Goal: Transaction & Acquisition: Purchase product/service

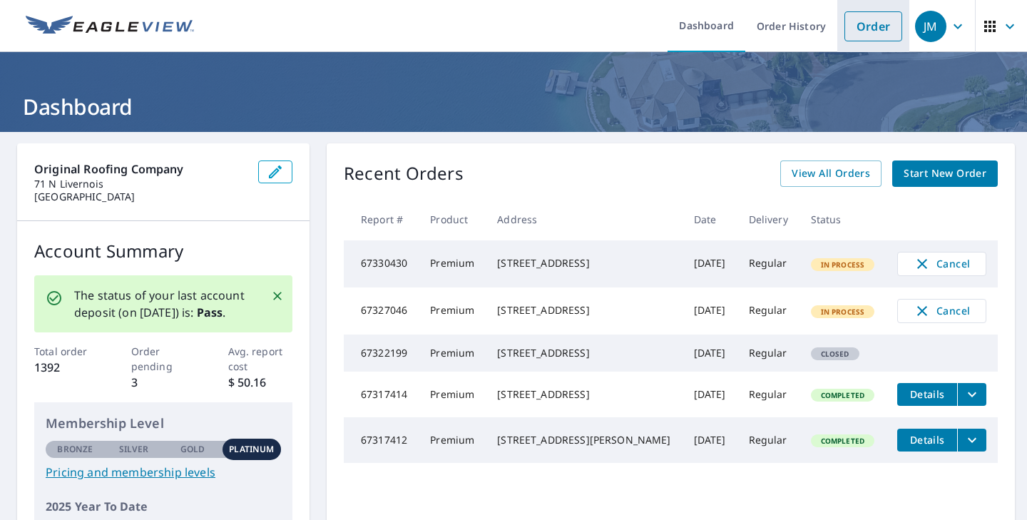
click at [874, 31] on link "Order" at bounding box center [874, 26] width 58 height 30
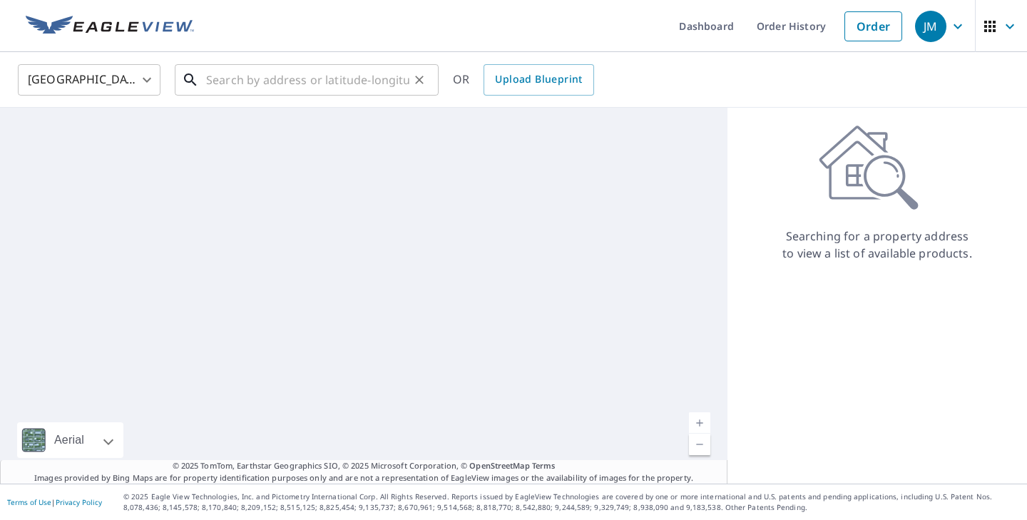
click at [362, 86] on input "text" at bounding box center [307, 80] width 203 height 40
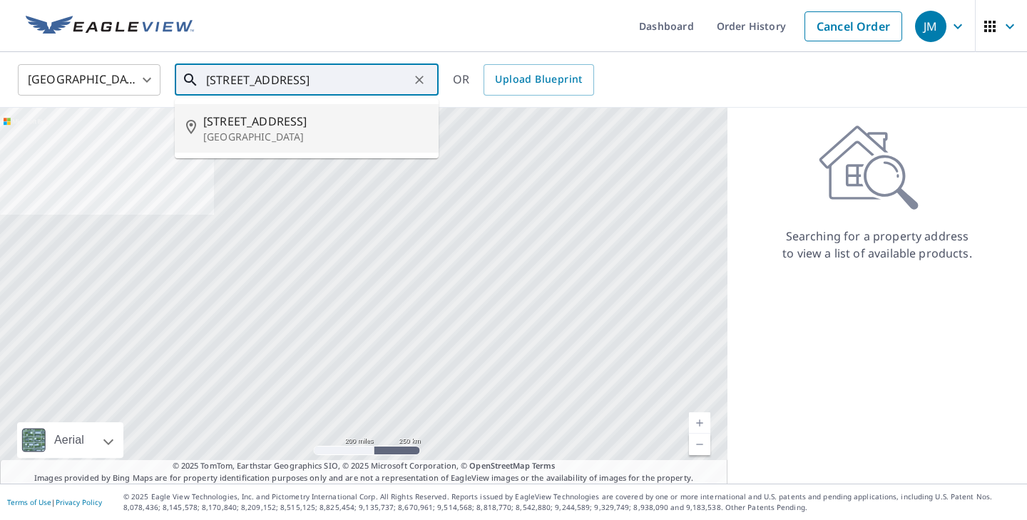
click at [338, 138] on p "[GEOGRAPHIC_DATA]" at bounding box center [315, 137] width 224 height 14
type input "[STREET_ADDRESS]"
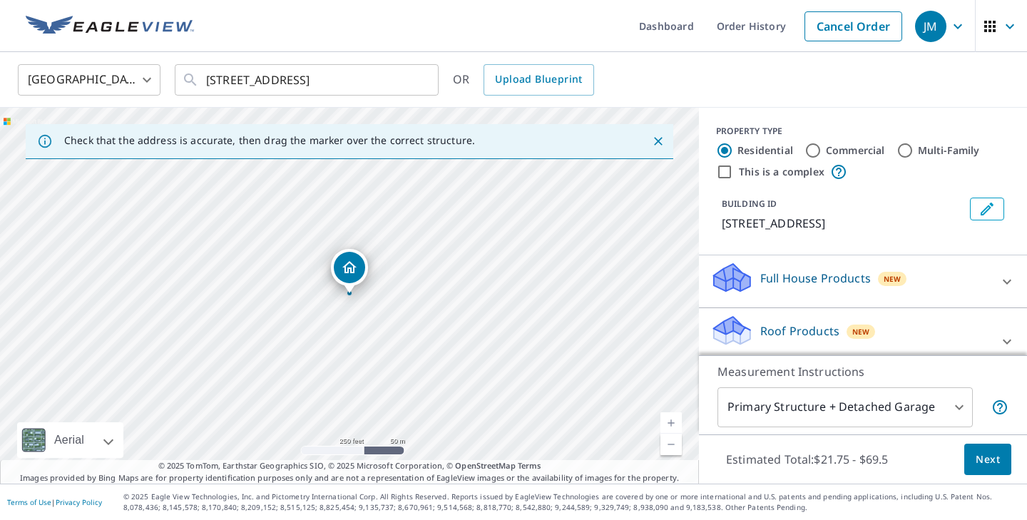
click at [828, 412] on body "JM JM Dashboard Order History Cancel Order JM United States [GEOGRAPHIC_DATA] ​…" at bounding box center [513, 260] width 1027 height 520
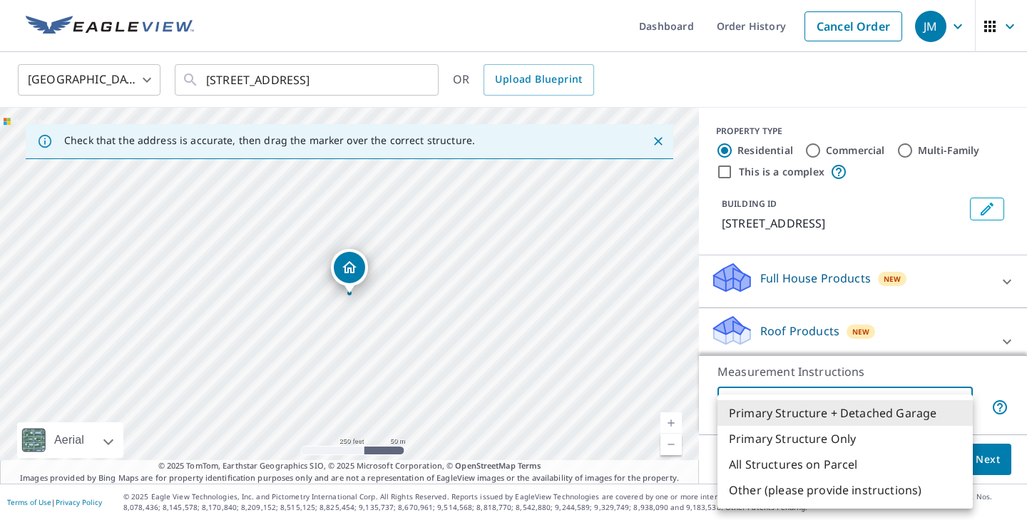
click at [914, 336] on div at bounding box center [513, 260] width 1027 height 520
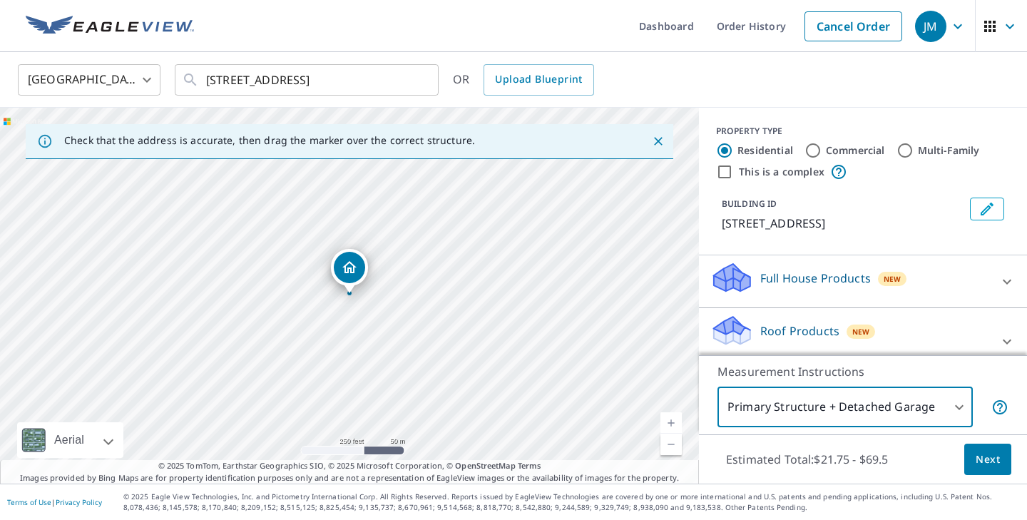
click at [986, 458] on span "Next" at bounding box center [988, 460] width 24 height 18
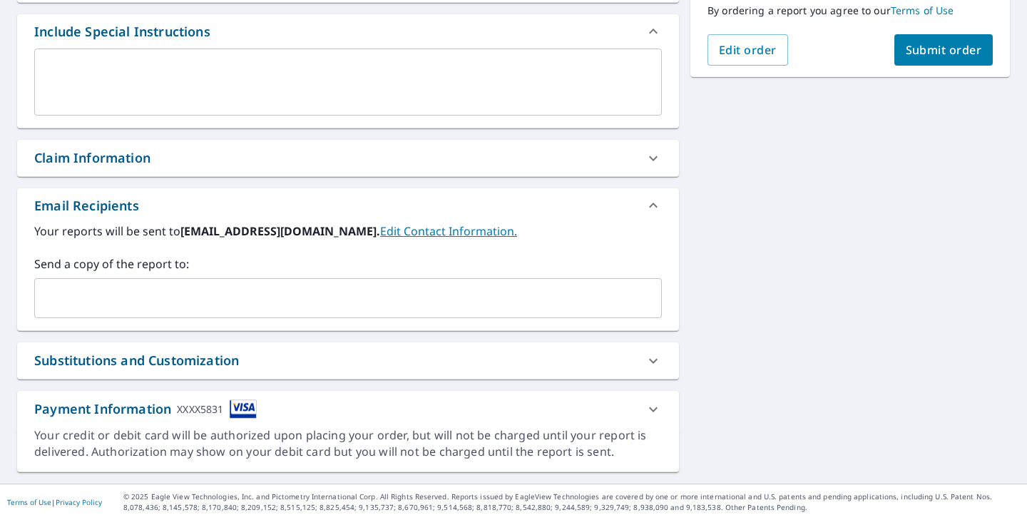
scroll to position [361, 0]
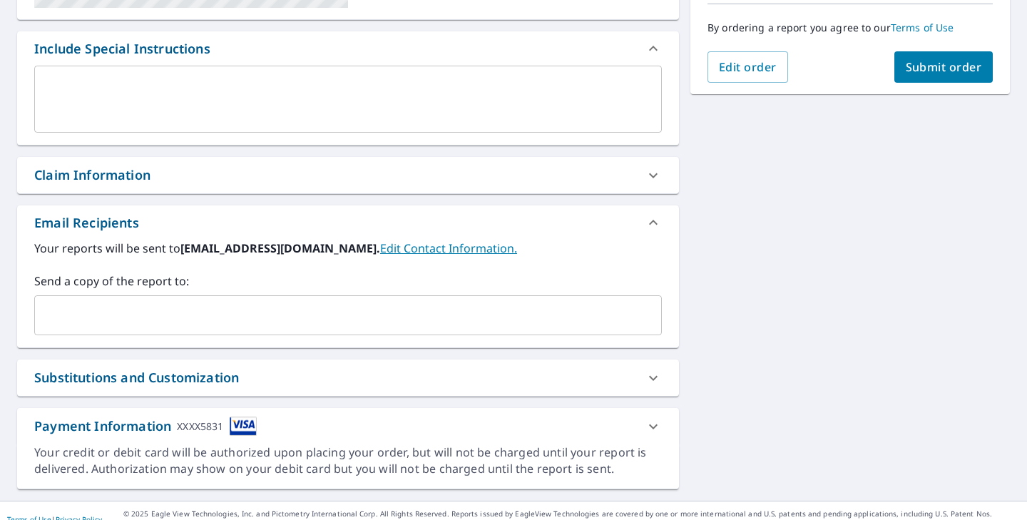
click at [232, 303] on input "text" at bounding box center [338, 315] width 594 height 27
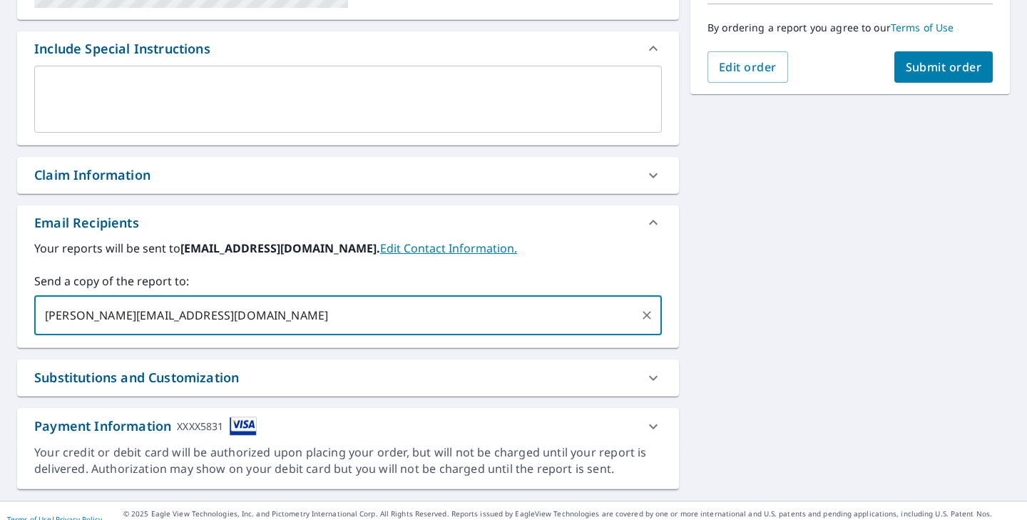
type input "[PERSON_NAME][EMAIL_ADDRESS][DOMAIN_NAME]"
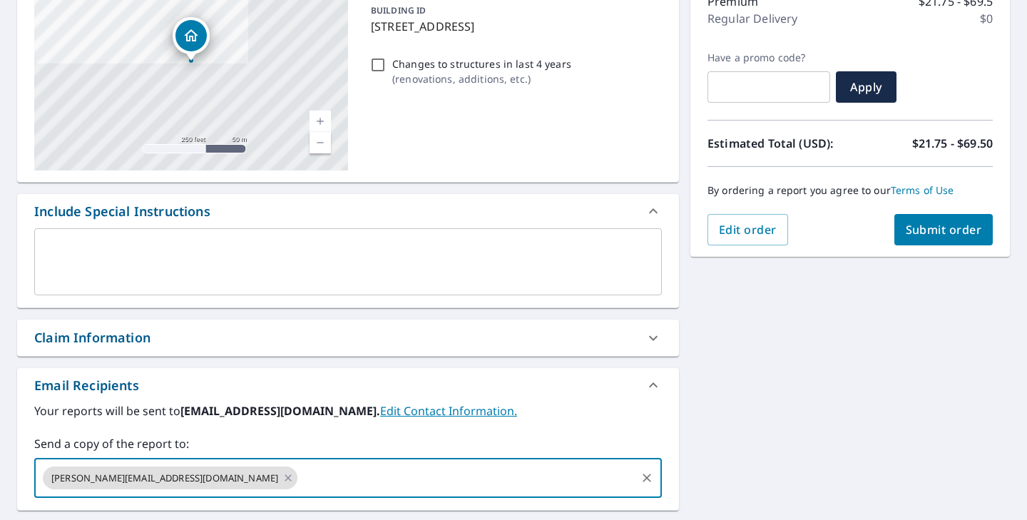
scroll to position [184, 0]
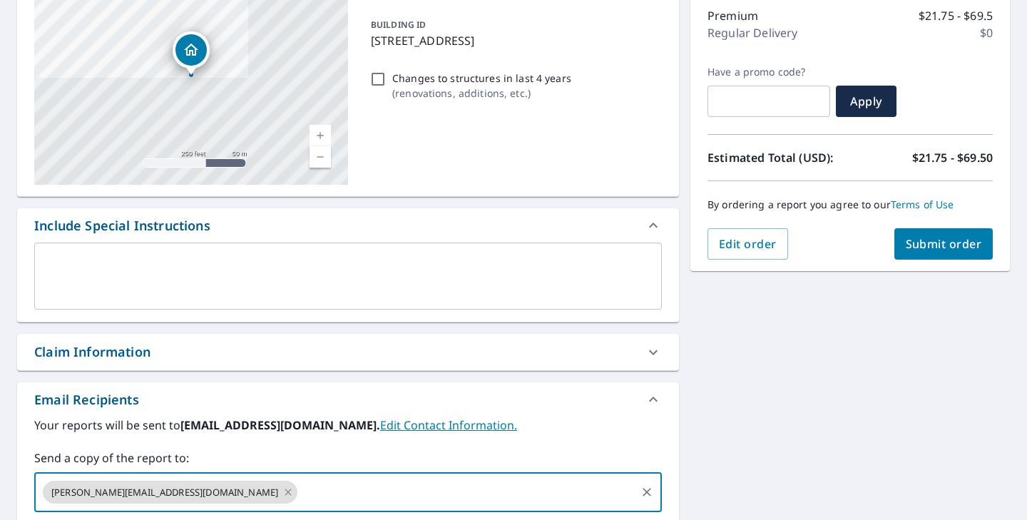
click at [914, 240] on span "Submit order" at bounding box center [944, 244] width 76 height 16
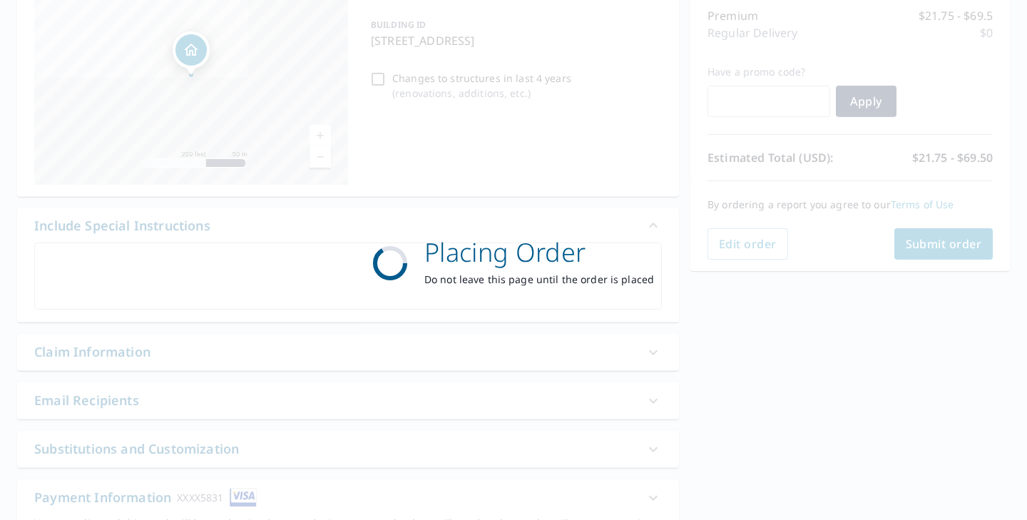
checkbox input "true"
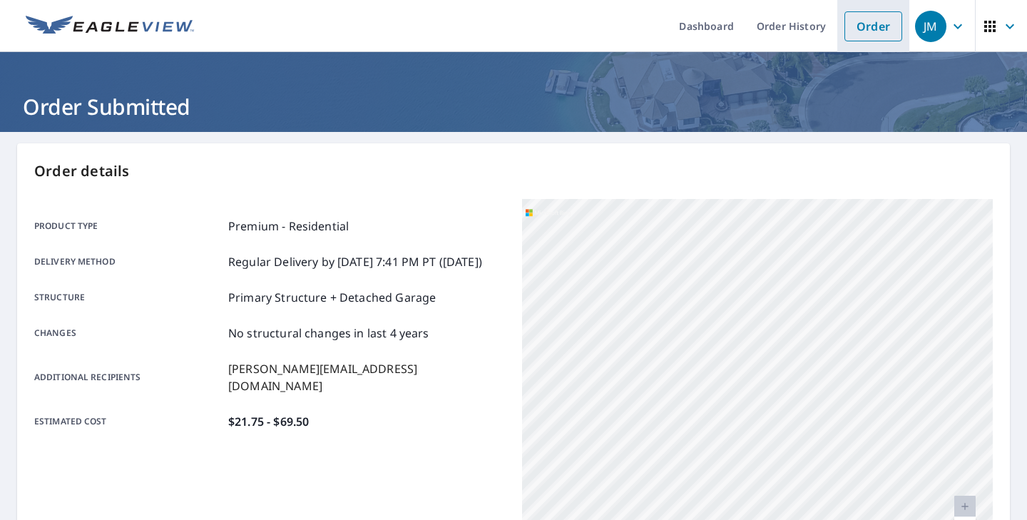
click at [871, 39] on link "Order" at bounding box center [874, 26] width 58 height 30
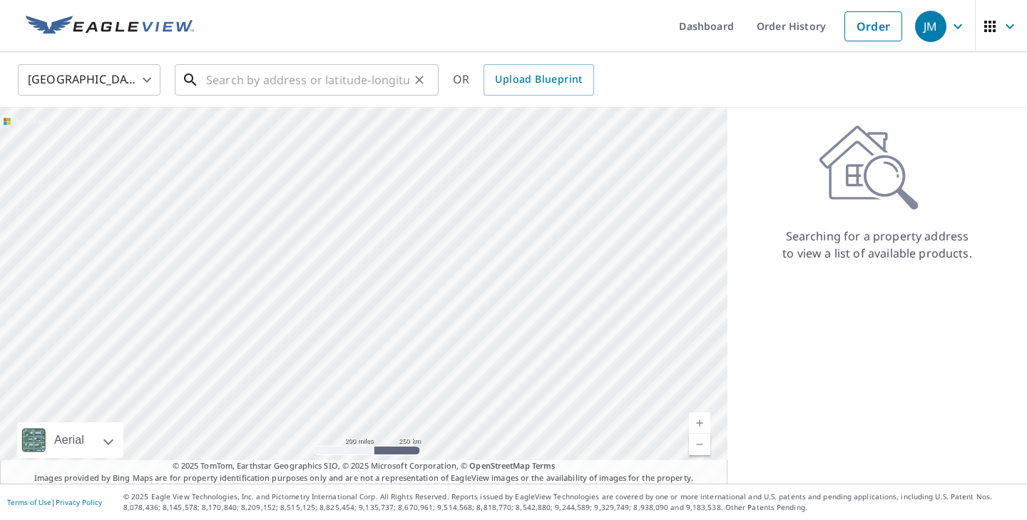
click at [348, 73] on input "text" at bounding box center [307, 80] width 203 height 40
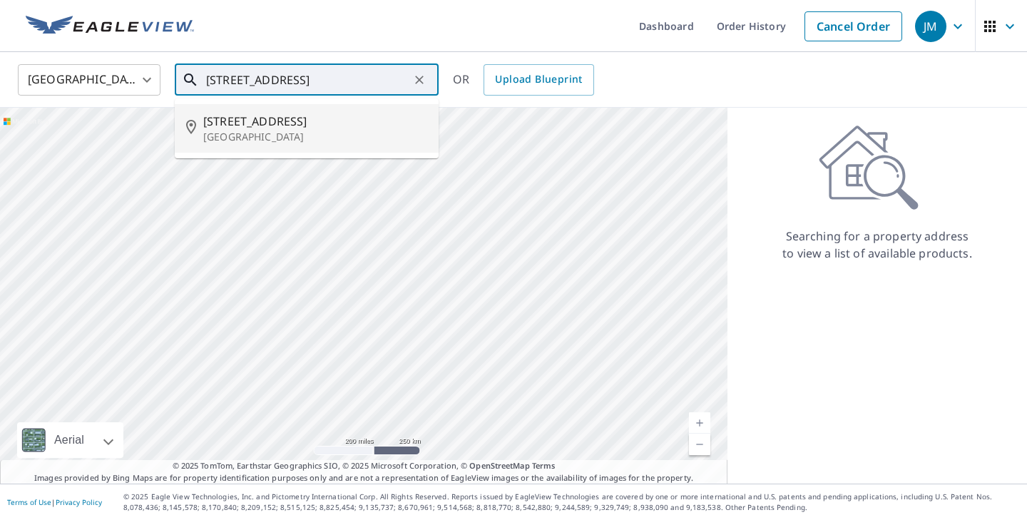
click at [339, 126] on span "[STREET_ADDRESS]" at bounding box center [315, 121] width 224 height 17
type input "[STREET_ADDRESS]"
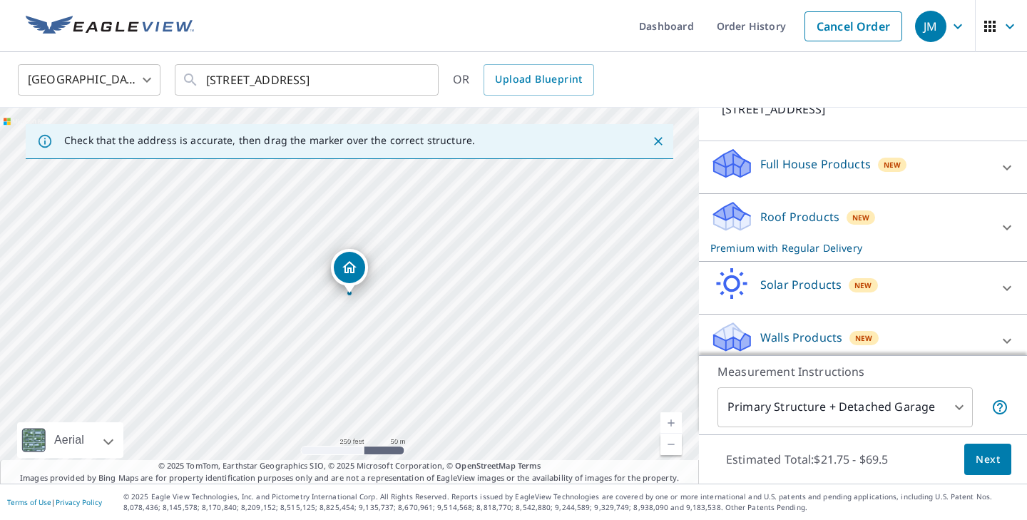
scroll to position [116, 0]
click at [886, 402] on body "JM JM Dashboard Order History Cancel Order JM [GEOGRAPHIC_DATA] [GEOGRAPHIC_DAT…" at bounding box center [513, 260] width 1027 height 520
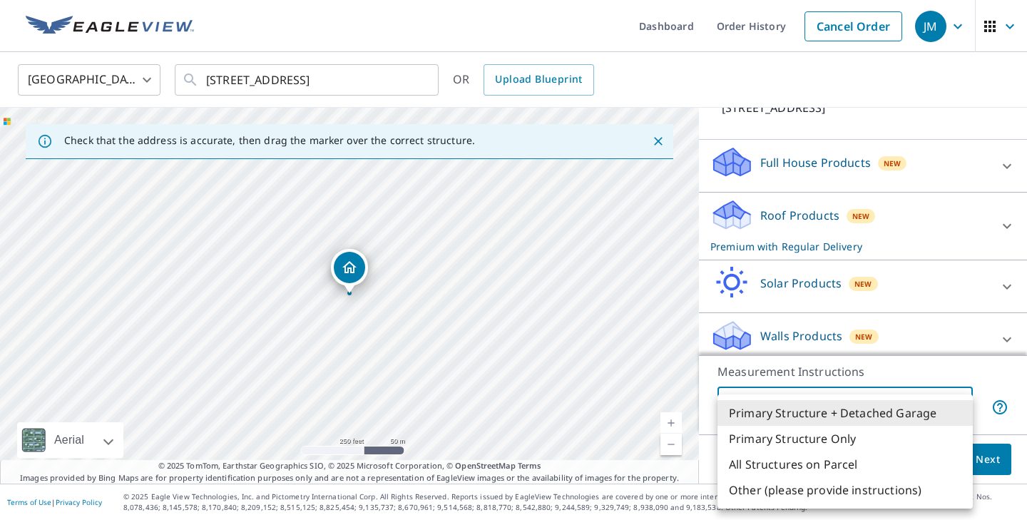
click at [856, 425] on li "Primary Structure + Detached Garage" at bounding box center [845, 413] width 255 height 26
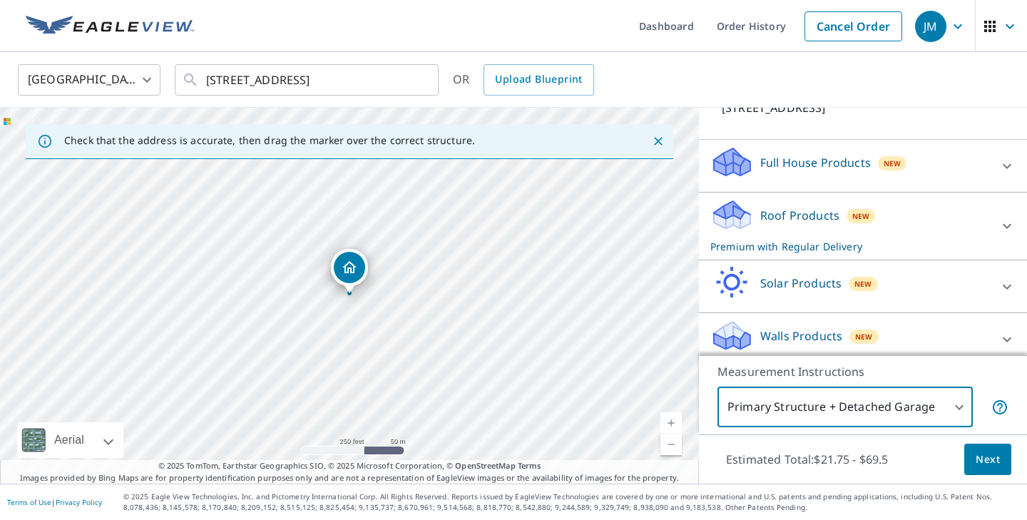
click at [998, 455] on span "Next" at bounding box center [988, 460] width 24 height 18
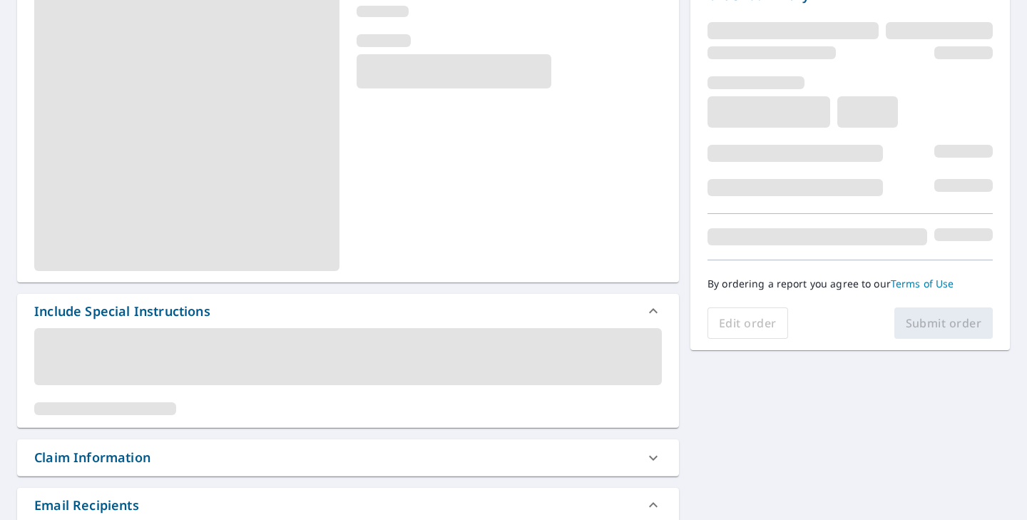
scroll to position [220, 0]
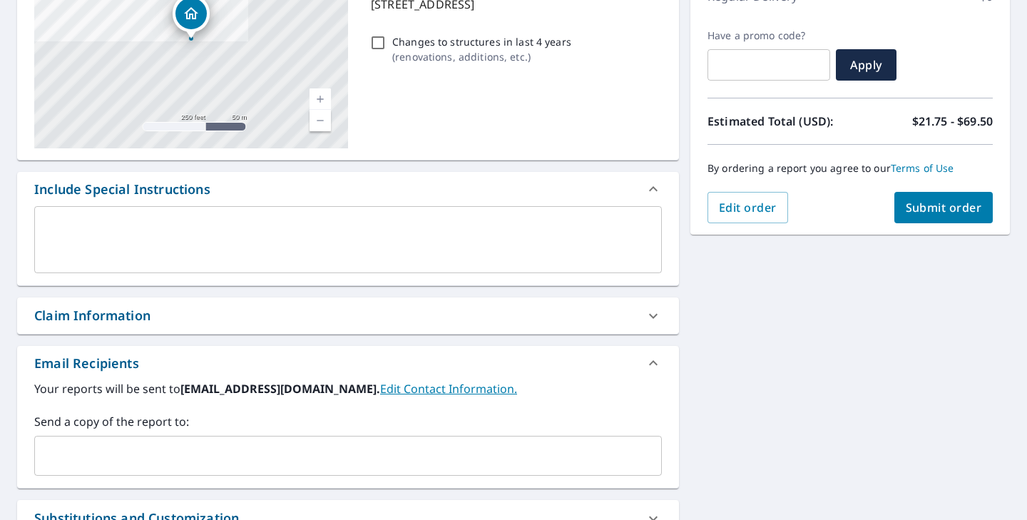
click at [212, 448] on input "text" at bounding box center [338, 455] width 594 height 27
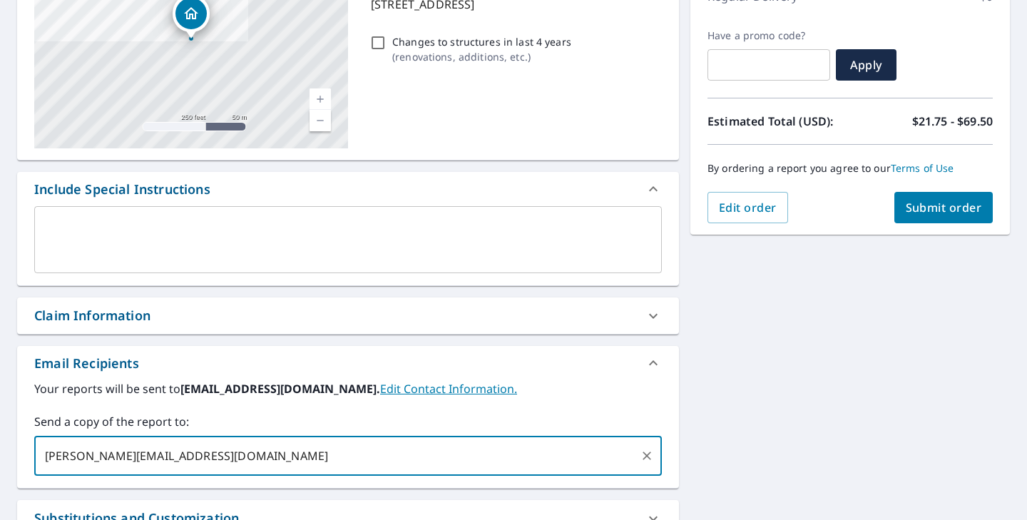
type input "[PERSON_NAME][EMAIL_ADDRESS][DOMAIN_NAME]"
click at [964, 202] on span "Submit order" at bounding box center [944, 208] width 76 height 16
checkbox input "true"
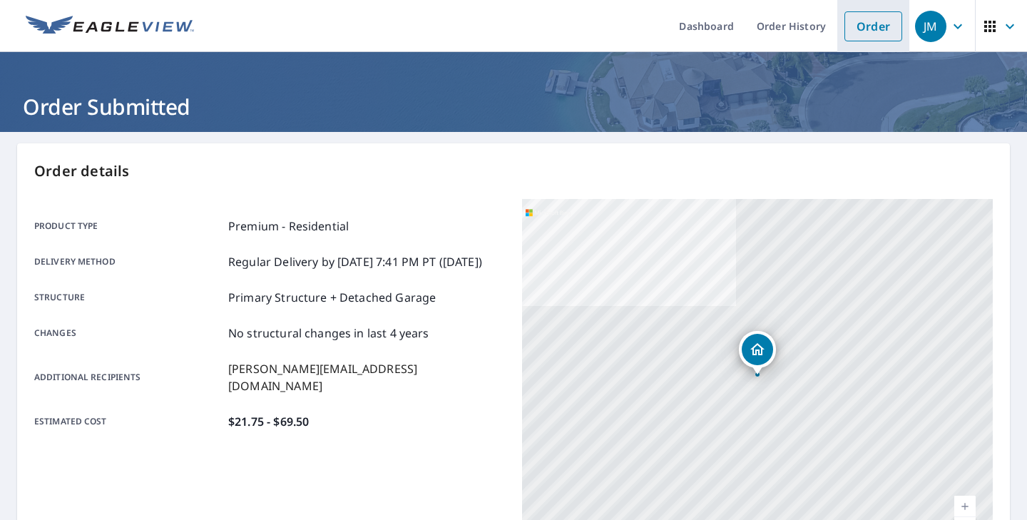
click at [883, 40] on link "Order" at bounding box center [874, 26] width 58 height 30
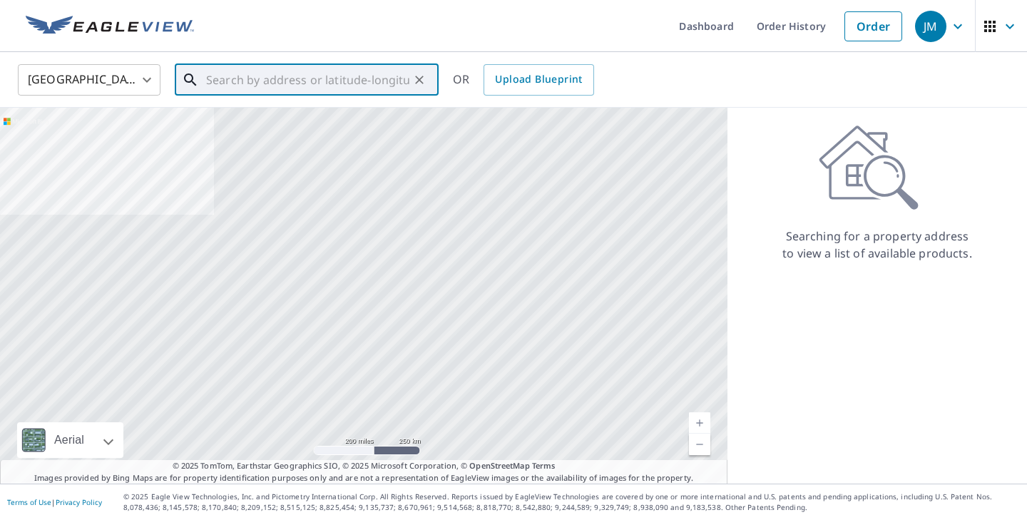
click at [380, 76] on input "text" at bounding box center [307, 80] width 203 height 40
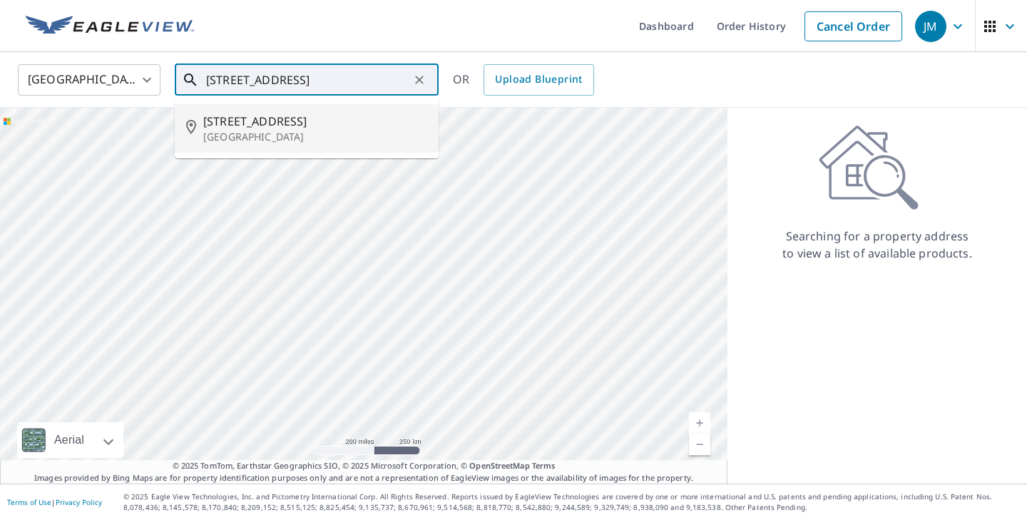
click at [352, 132] on p "[GEOGRAPHIC_DATA]" at bounding box center [315, 137] width 224 height 14
type input "[STREET_ADDRESS]"
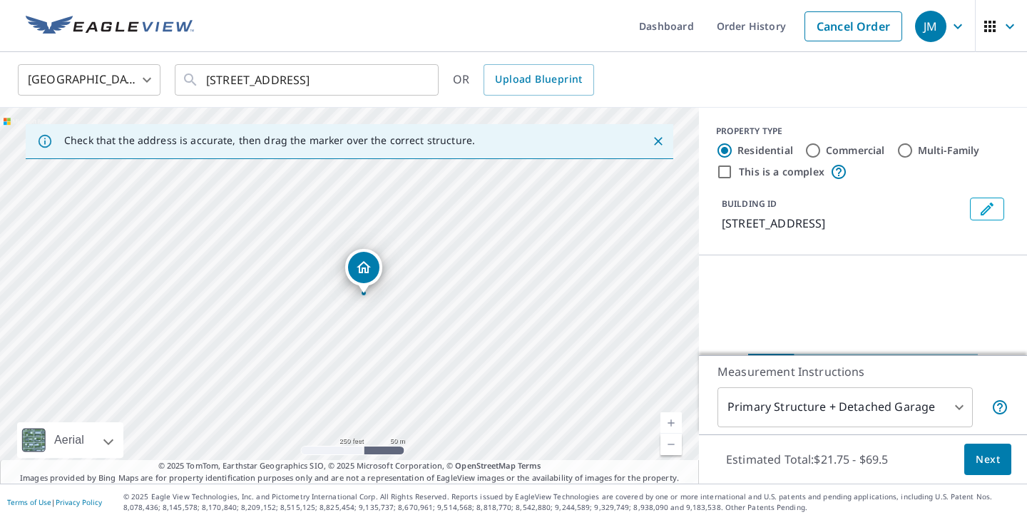
click at [857, 395] on body "JM JM Dashboard Order History Cancel Order JM United States [GEOGRAPHIC_DATA] ​…" at bounding box center [513, 260] width 1027 height 520
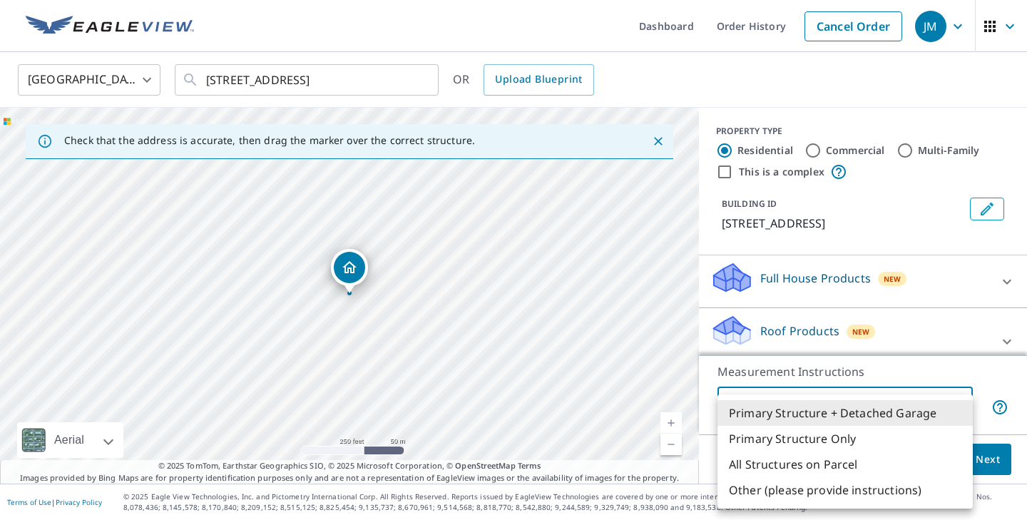
click at [843, 417] on li "Primary Structure + Detached Garage" at bounding box center [845, 413] width 255 height 26
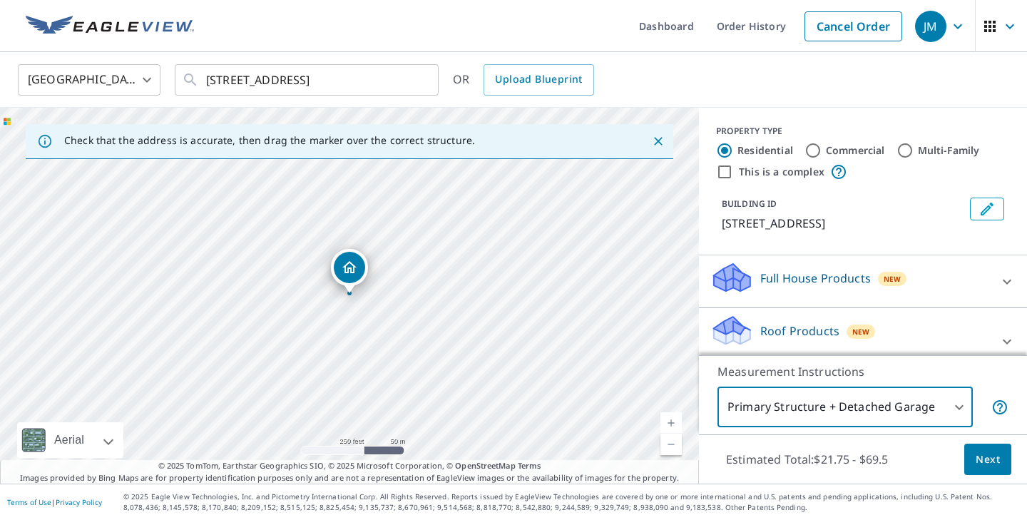
click at [985, 467] on span "Next" at bounding box center [988, 460] width 24 height 18
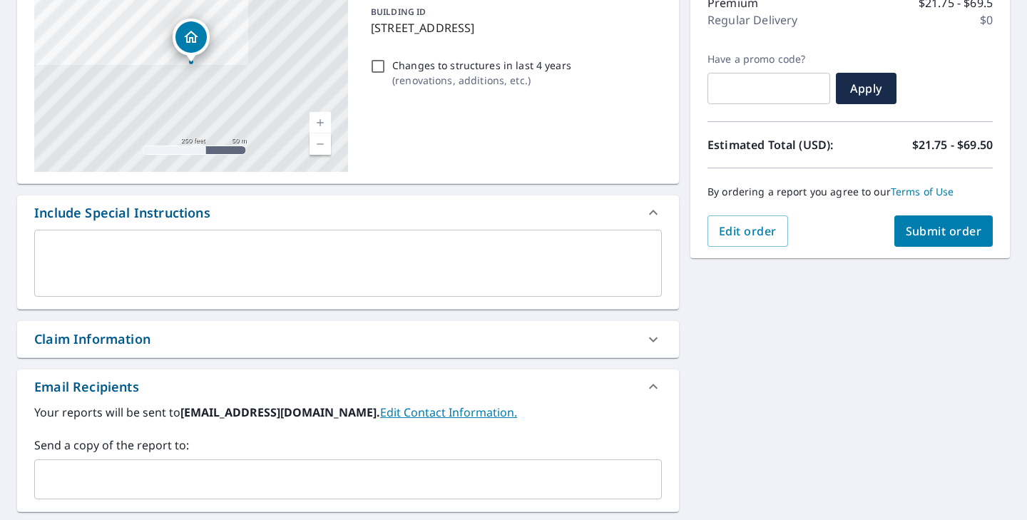
scroll to position [296, 0]
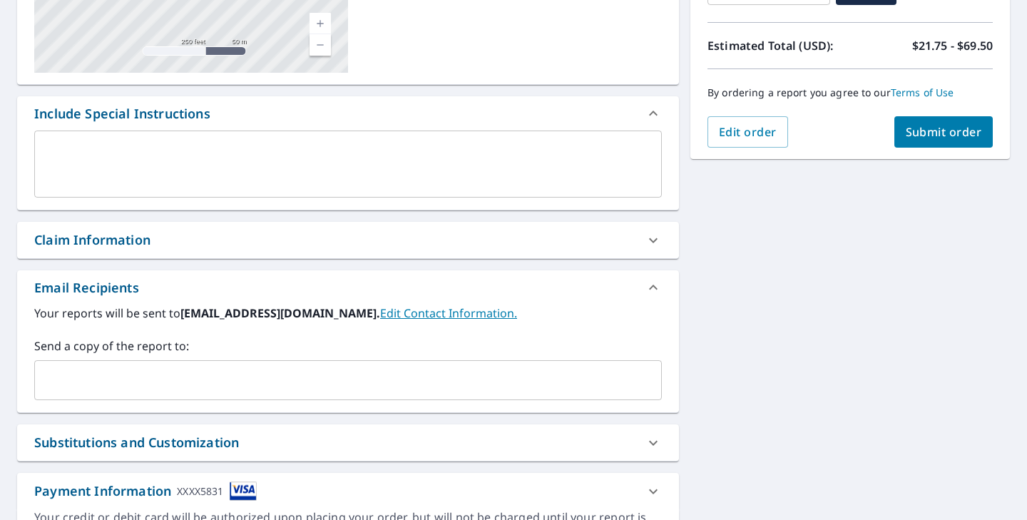
click at [213, 380] on input "text" at bounding box center [338, 380] width 594 height 27
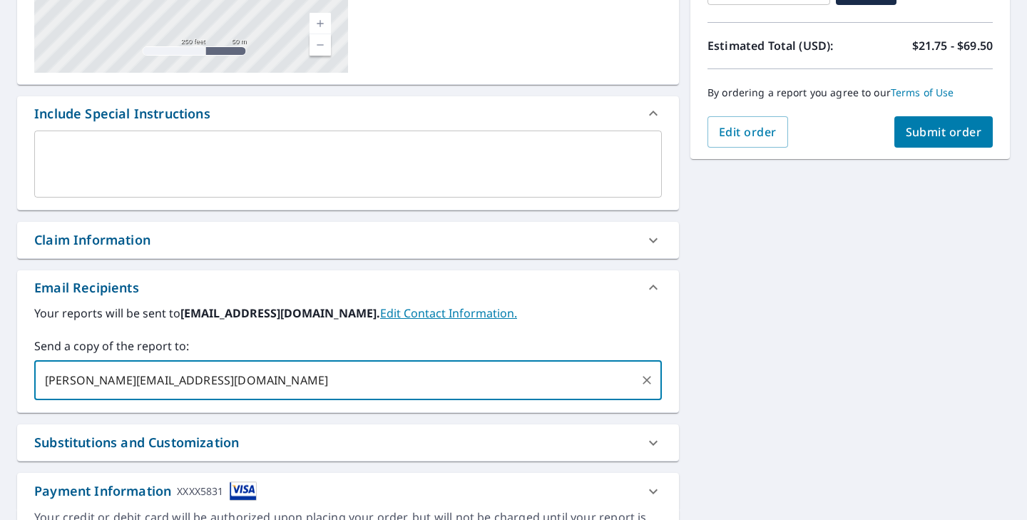
type input "[PERSON_NAME][EMAIL_ADDRESS][DOMAIN_NAME]"
click at [929, 130] on span "Submit order" at bounding box center [944, 132] width 76 height 16
checkbox input "true"
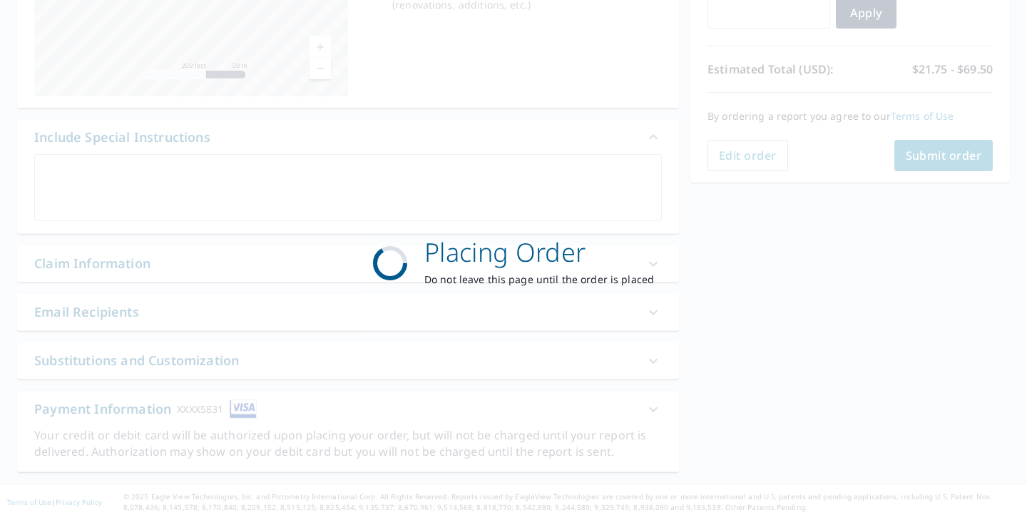
scroll to position [273, 0]
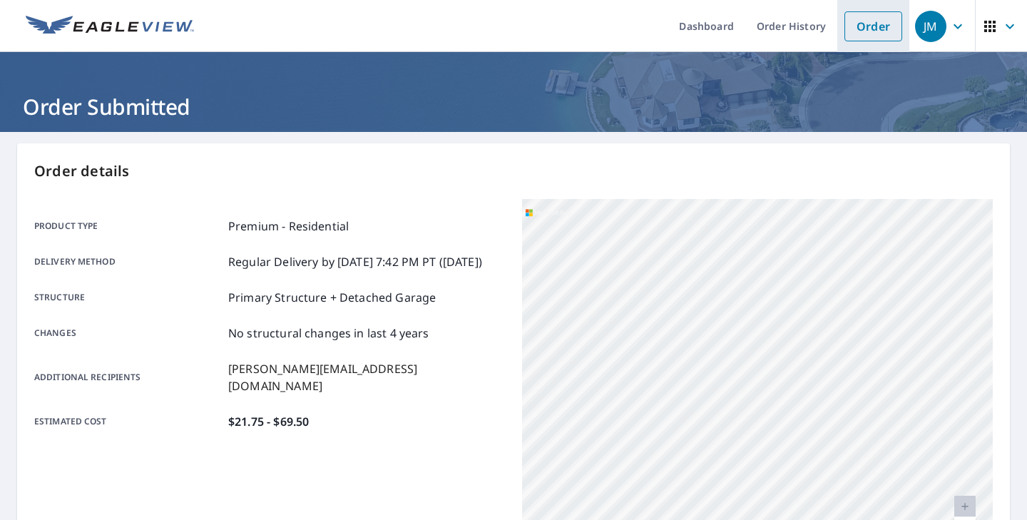
click at [865, 20] on link "Order" at bounding box center [874, 26] width 58 height 30
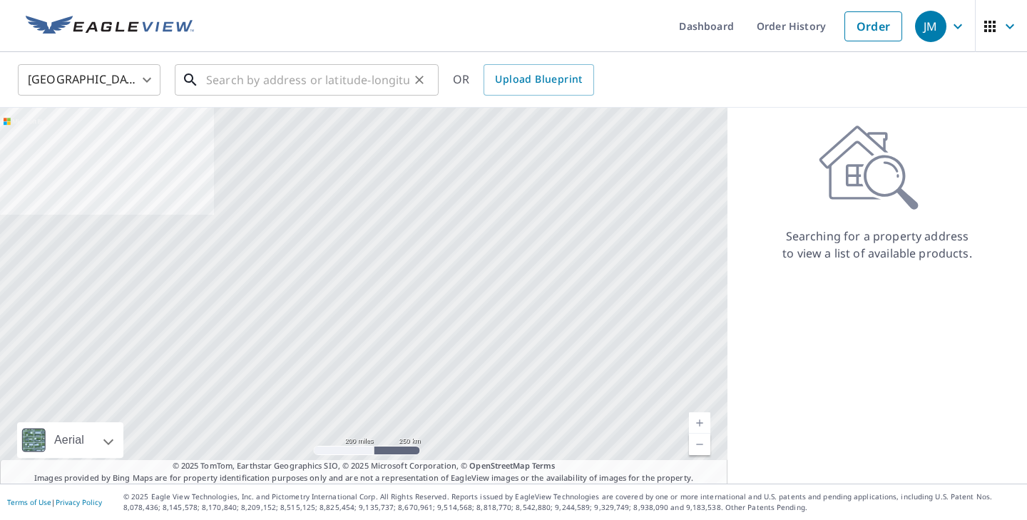
click at [357, 86] on input "text" at bounding box center [307, 80] width 203 height 40
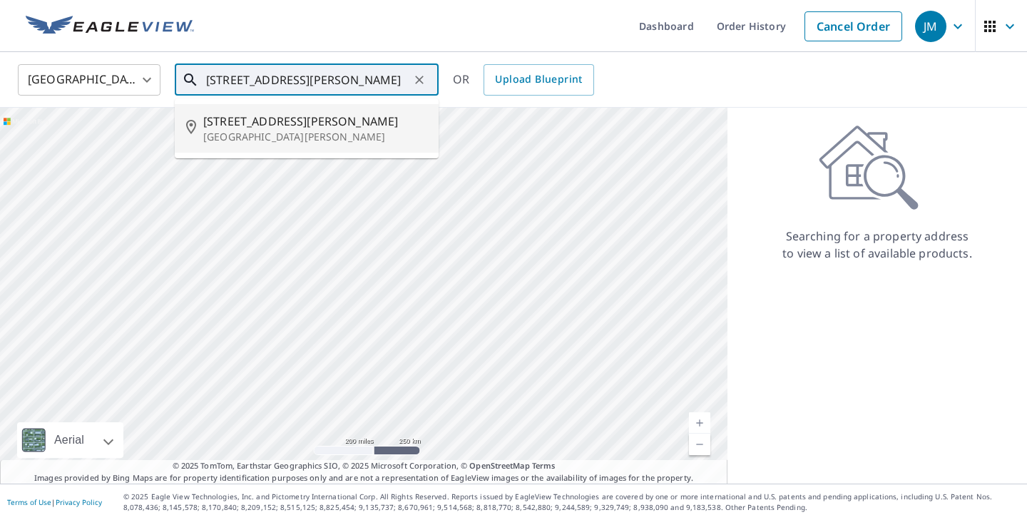
click at [275, 128] on span "[STREET_ADDRESS][PERSON_NAME]" at bounding box center [315, 121] width 224 height 17
type input "[STREET_ADDRESS][PERSON_NAME][PERSON_NAME]"
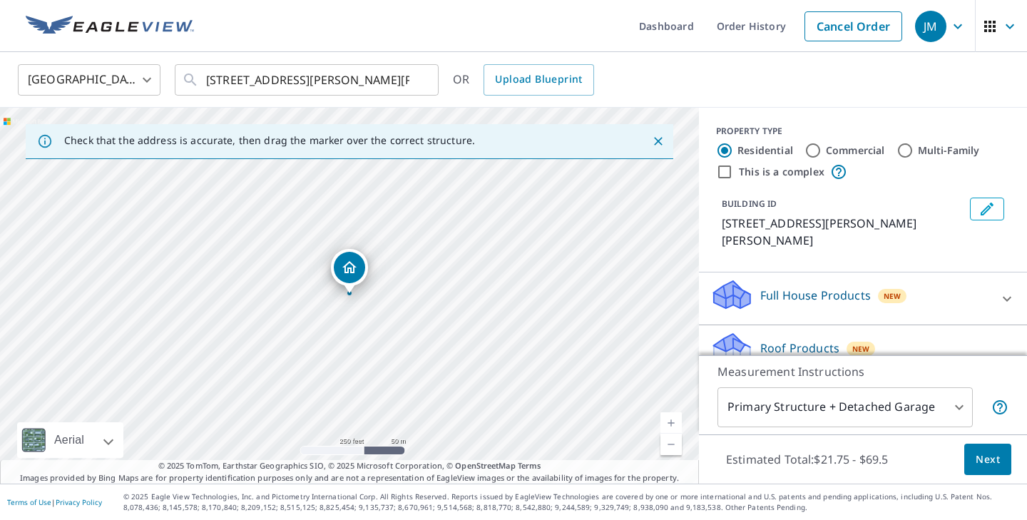
click at [811, 399] on body "JM JM Dashboard Order History Cancel Order JM [GEOGRAPHIC_DATA] [GEOGRAPHIC_DAT…" at bounding box center [513, 260] width 1027 height 520
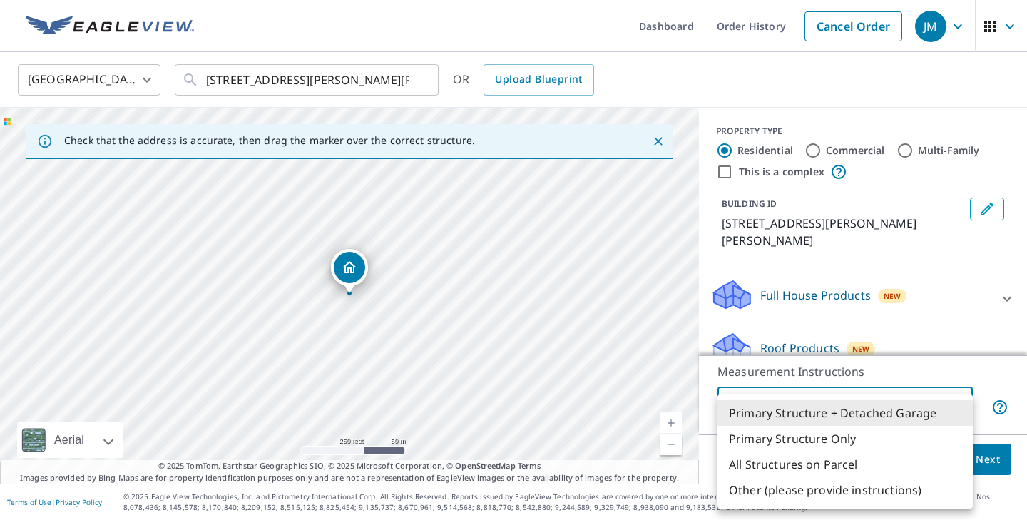
click at [806, 433] on li "Primary Structure Only" at bounding box center [845, 439] width 255 height 26
type input "2"
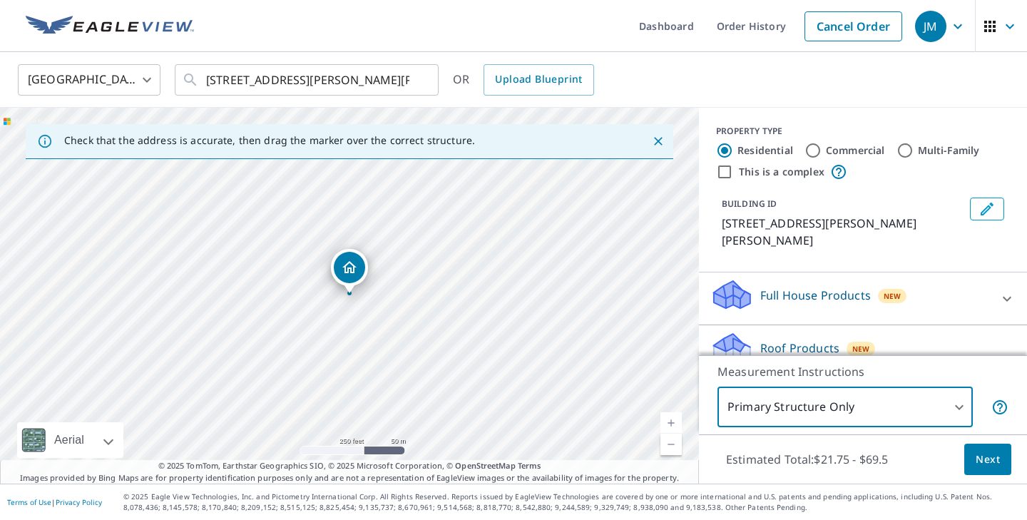
click at [995, 460] on span "Next" at bounding box center [988, 460] width 24 height 18
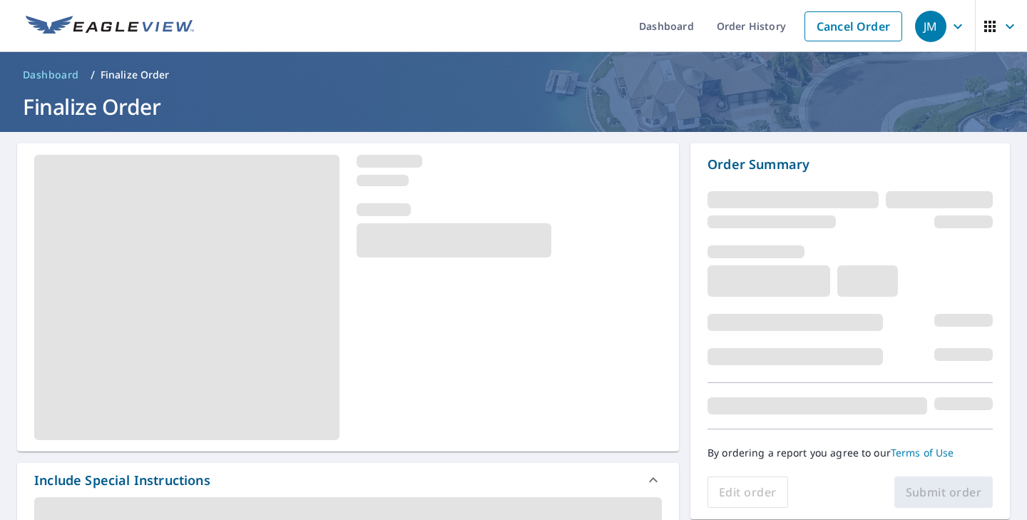
click at [991, 458] on p "By ordering a report you agree to our Terms of Use" at bounding box center [850, 453] width 285 height 13
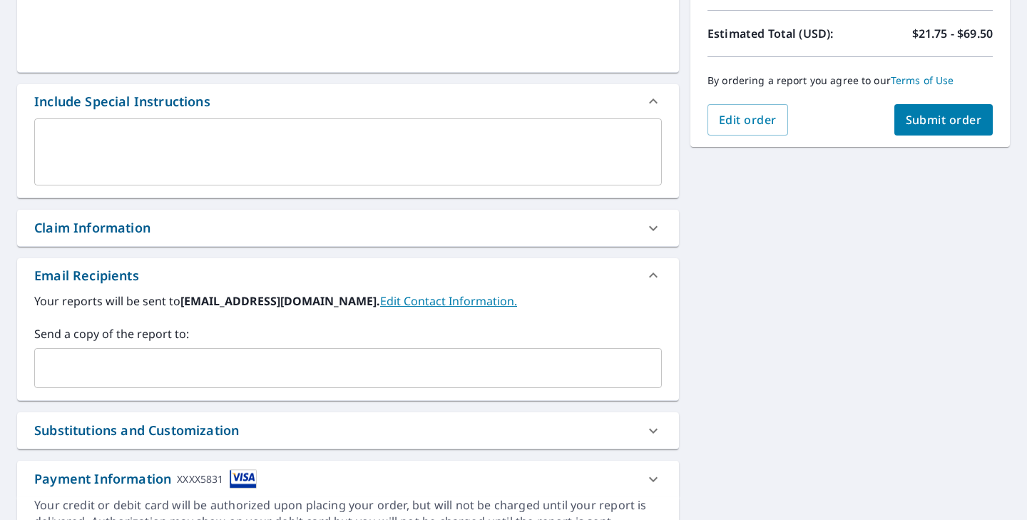
scroll to position [367, 0]
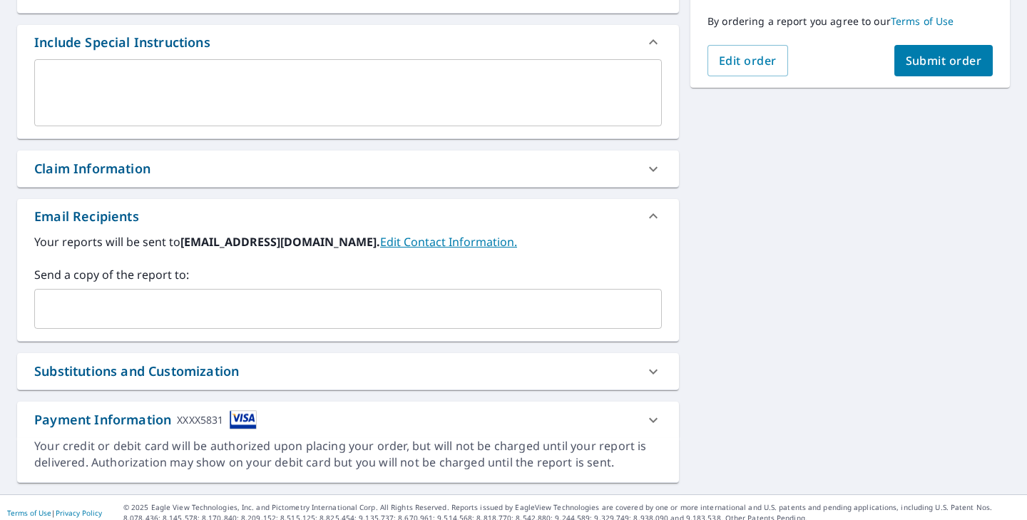
click at [353, 306] on input "text" at bounding box center [338, 308] width 594 height 27
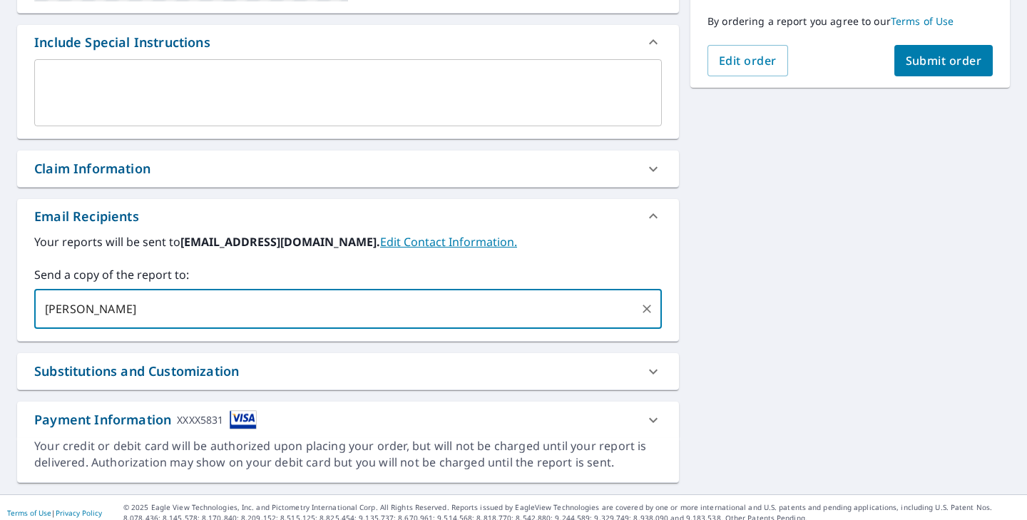
type input "[PERSON_NAME][EMAIL_ADDRESS][DOMAIN_NAME]"
click at [285, 312] on icon at bounding box center [288, 308] width 6 height 6
checkbox input "true"
type input "[PERSON_NAME][EMAIL_ADDRESS][DOMAIN_NAME]"
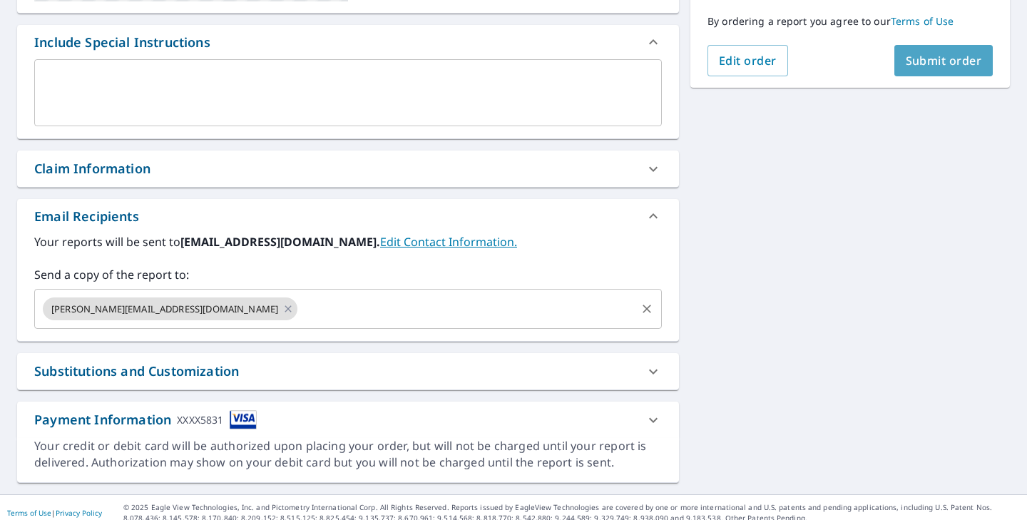
click at [922, 71] on button "Submit order" at bounding box center [944, 60] width 99 height 31
checkbox input "true"
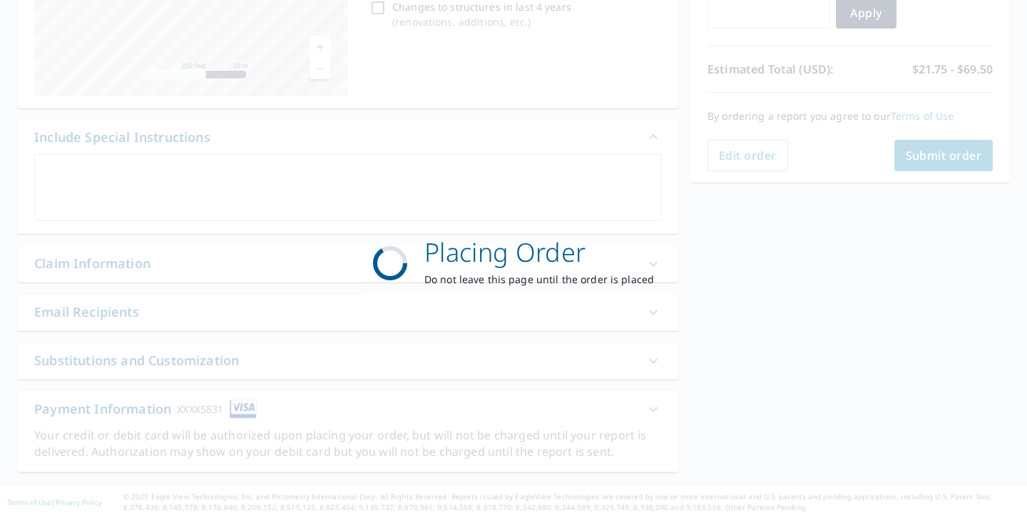
scroll to position [273, 0]
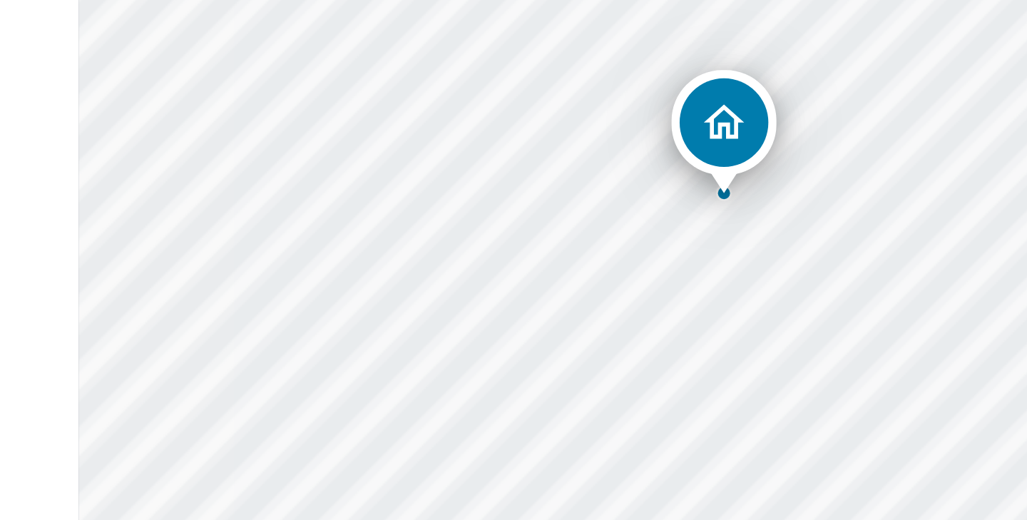
scroll to position [255, 0]
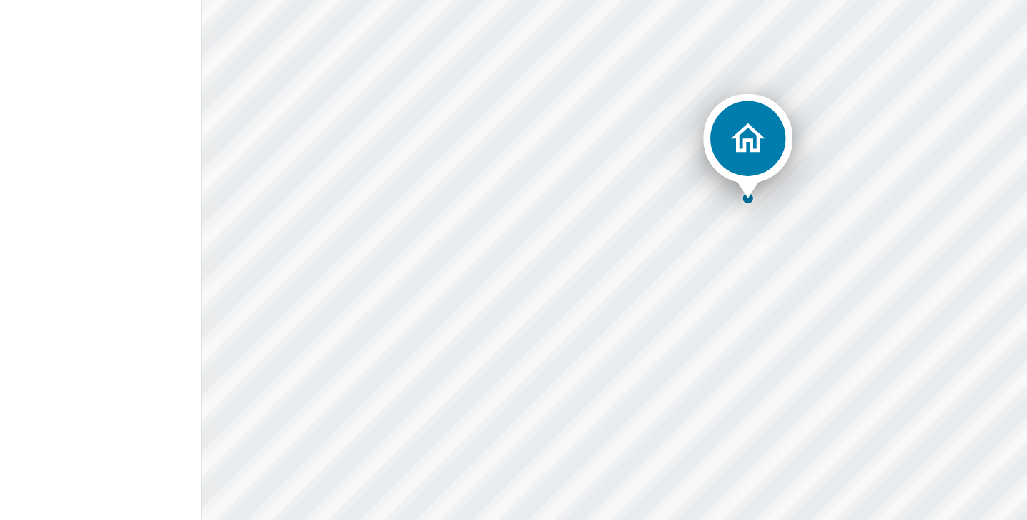
click at [758, 144] on div "[STREET_ADDRESS][PERSON_NAME][PERSON_NAME]" at bounding box center [757, 122] width 471 height 357
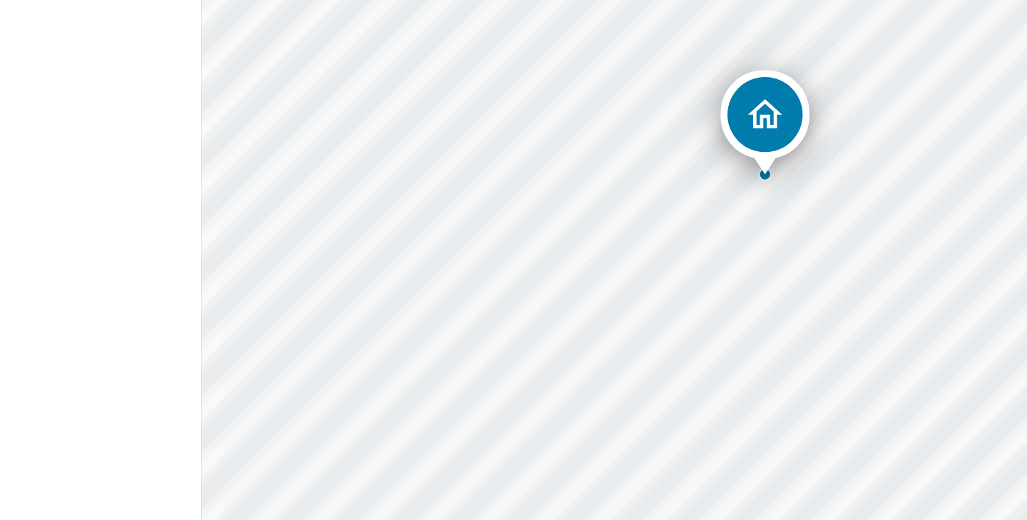
click at [718, 118] on div "[STREET_ADDRESS][PERSON_NAME][PERSON_NAME]" at bounding box center [757, 122] width 471 height 357
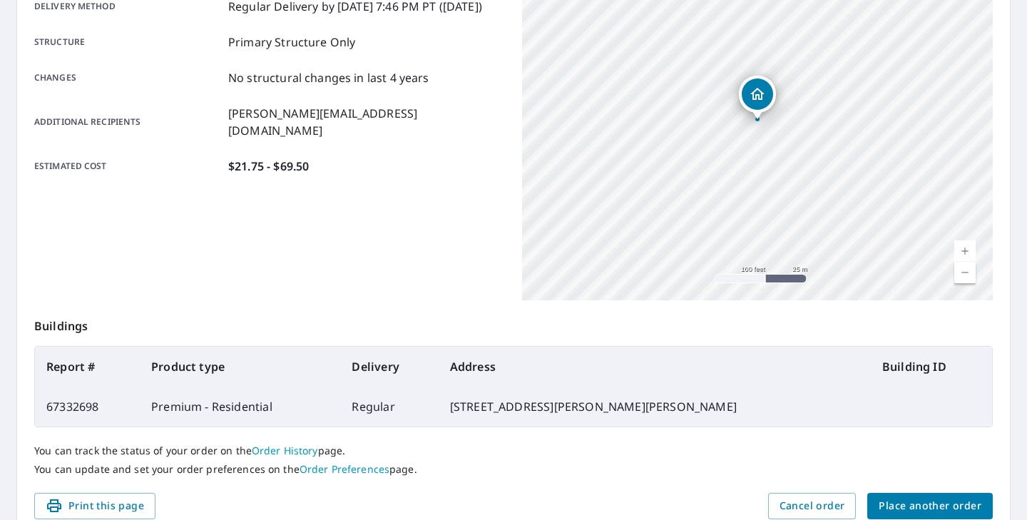
scroll to position [0, 0]
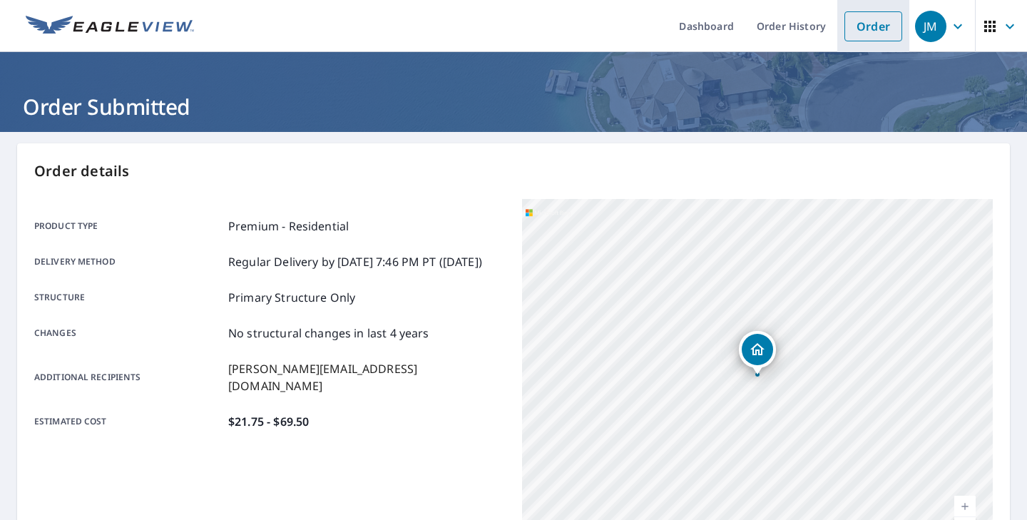
click at [875, 22] on link "Order" at bounding box center [874, 26] width 58 height 30
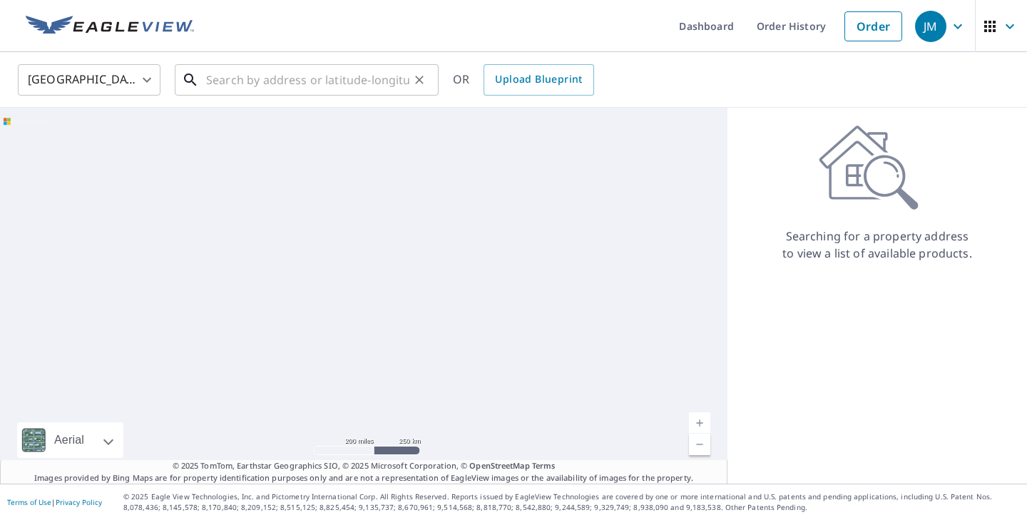
click at [352, 83] on input "text" at bounding box center [307, 80] width 203 height 40
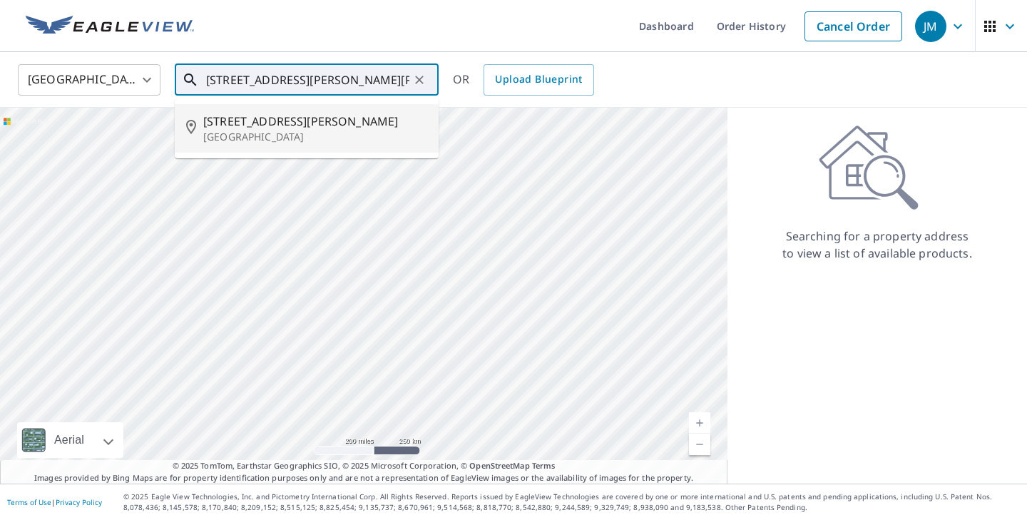
click at [335, 121] on span "[STREET_ADDRESS][PERSON_NAME]" at bounding box center [315, 121] width 224 height 17
type input "[STREET_ADDRESS][PERSON_NAME][PERSON_NAME]"
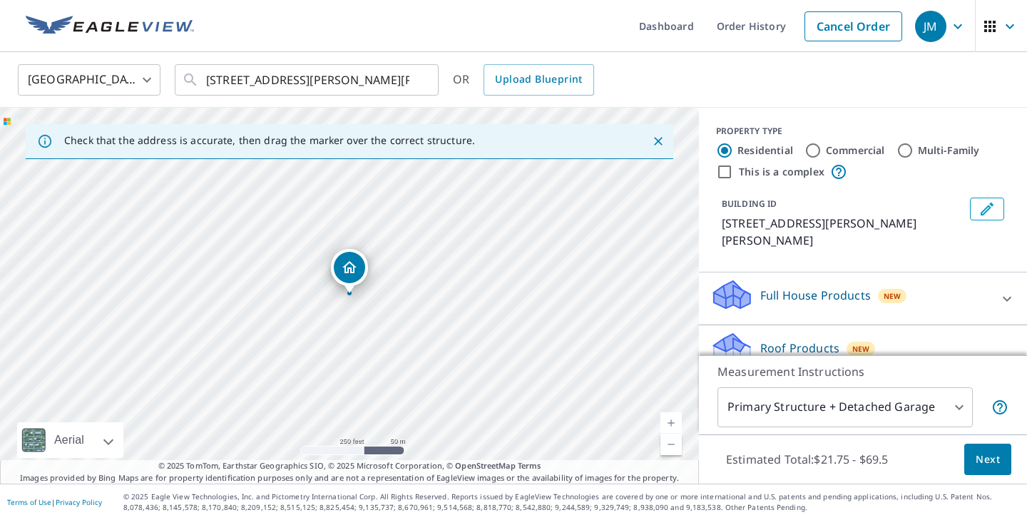
click at [973, 452] on button "Next" at bounding box center [988, 460] width 47 height 32
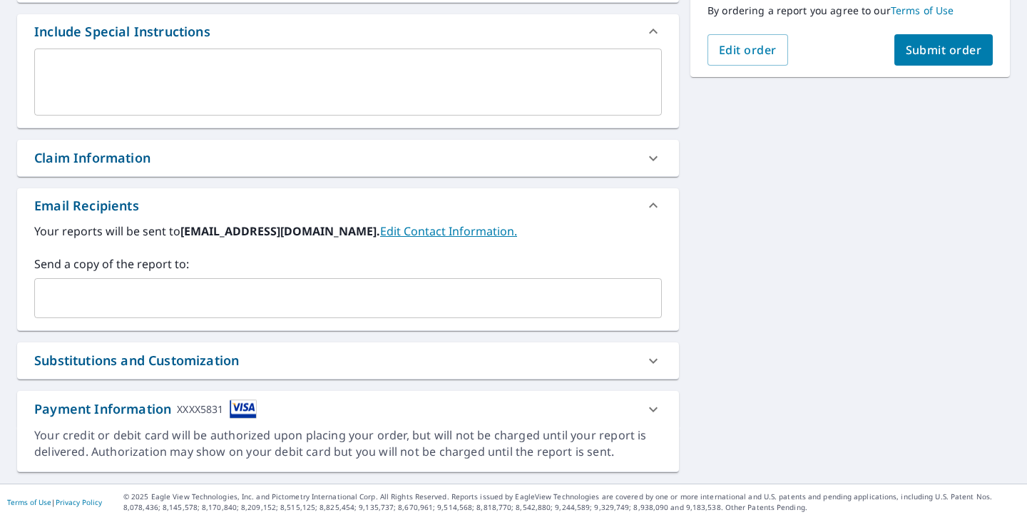
scroll to position [378, 0]
click at [235, 283] on div "​" at bounding box center [348, 298] width 628 height 40
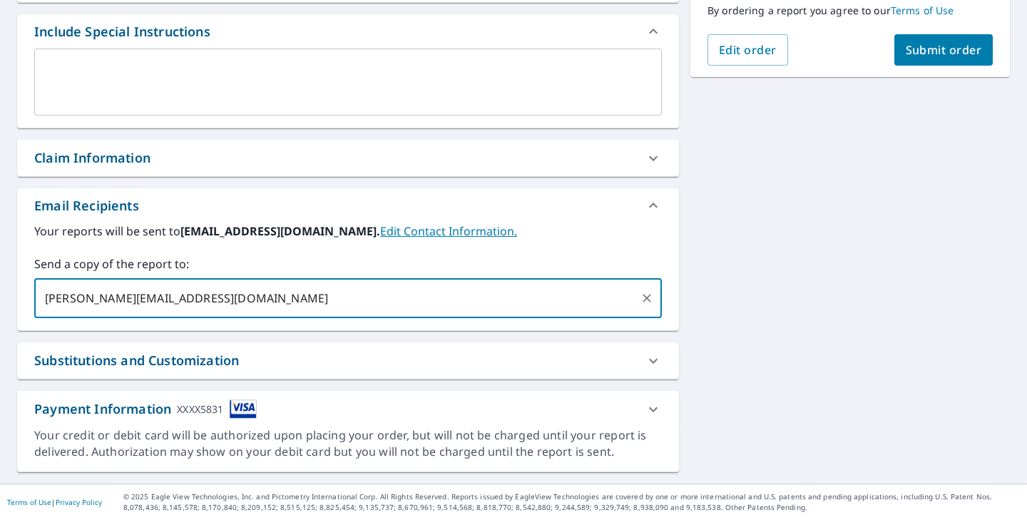
type input "[PERSON_NAME][EMAIL_ADDRESS][DOMAIN_NAME]"
click at [926, 51] on span "Submit order" at bounding box center [944, 50] width 76 height 16
checkbox input "true"
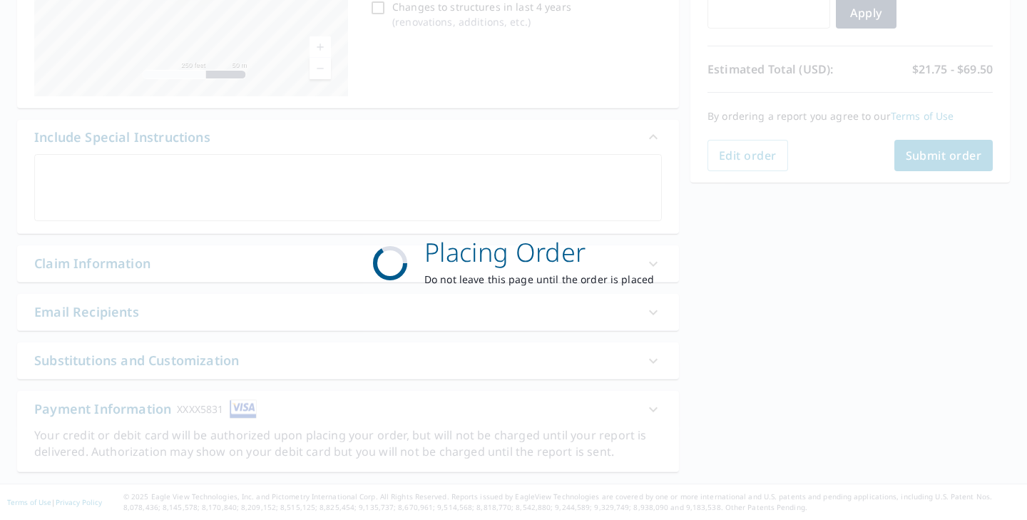
scroll to position [273, 0]
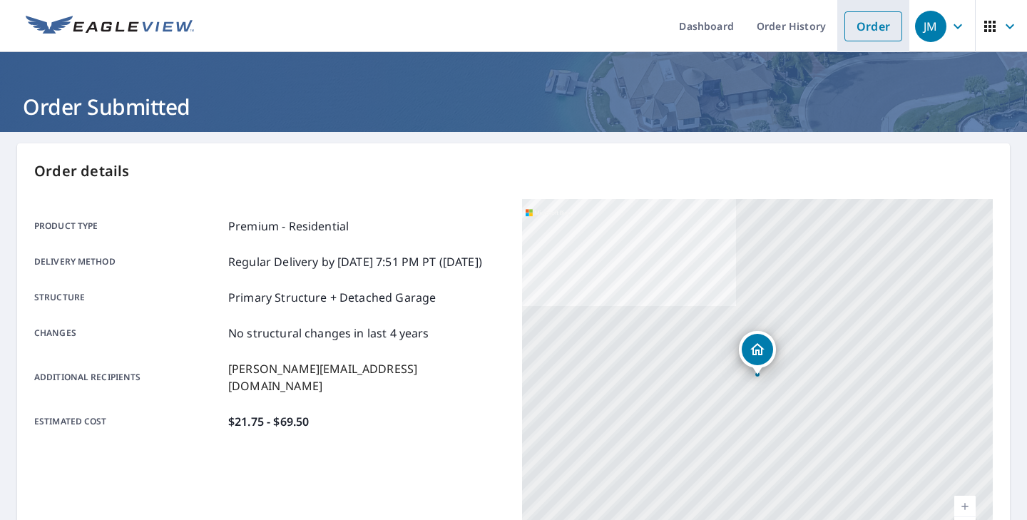
click at [870, 23] on link "Order" at bounding box center [874, 26] width 58 height 30
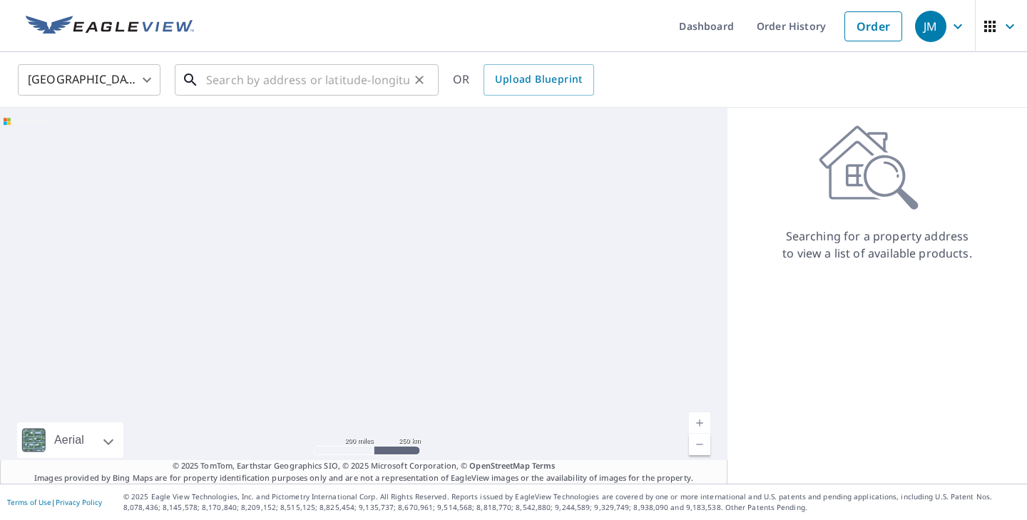
click at [370, 83] on input "text" at bounding box center [307, 80] width 203 height 40
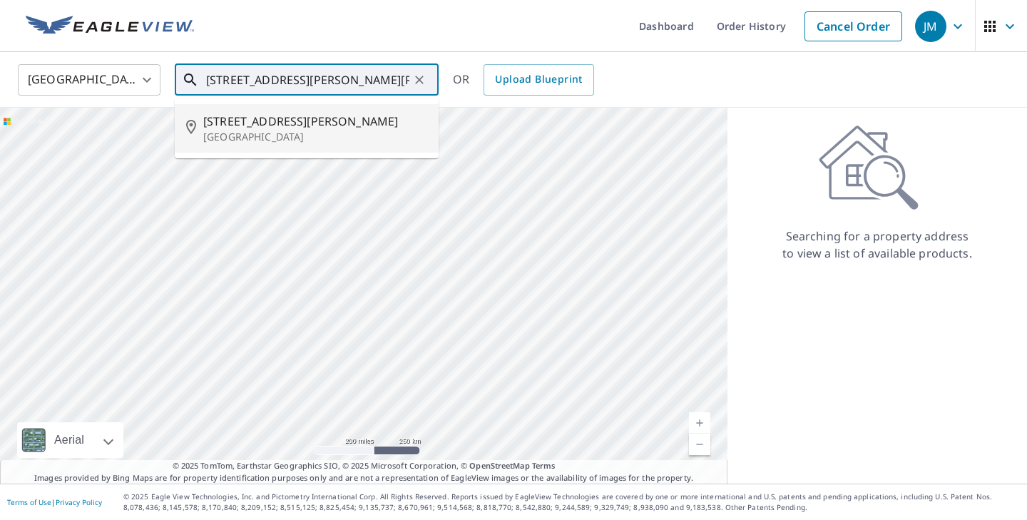
click at [348, 126] on span "[STREET_ADDRESS][PERSON_NAME]" at bounding box center [315, 121] width 224 height 17
type input "[STREET_ADDRESS][PERSON_NAME][PERSON_NAME]"
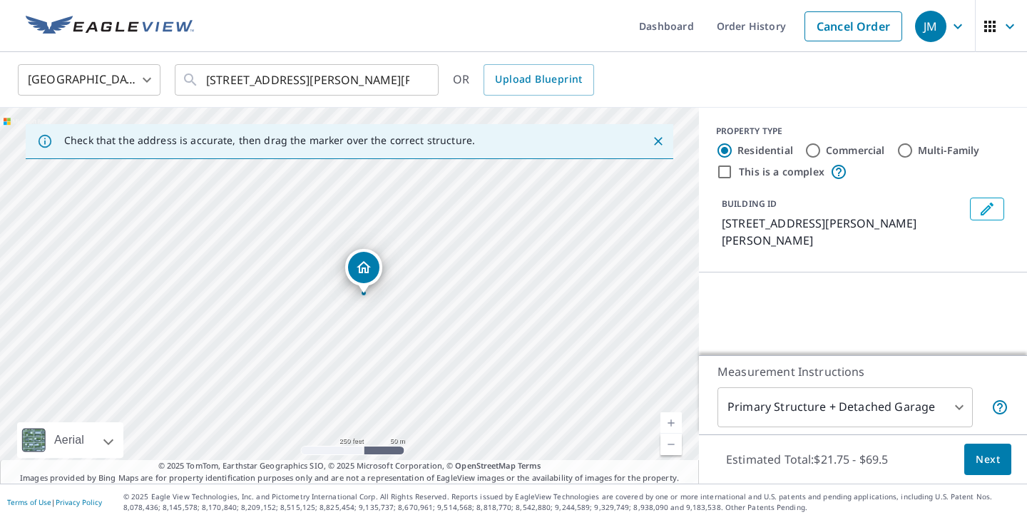
scroll to position [114, 0]
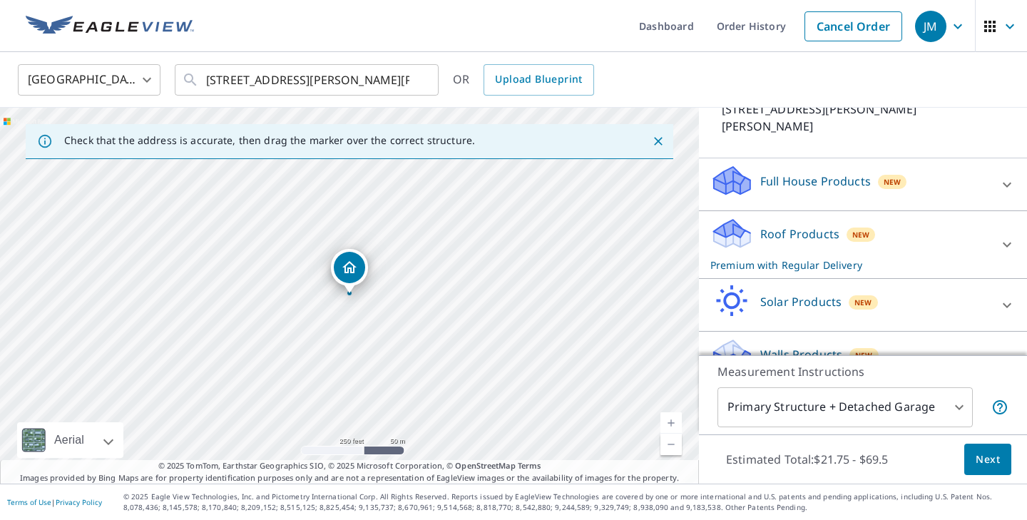
click at [987, 464] on span "Next" at bounding box center [988, 460] width 24 height 18
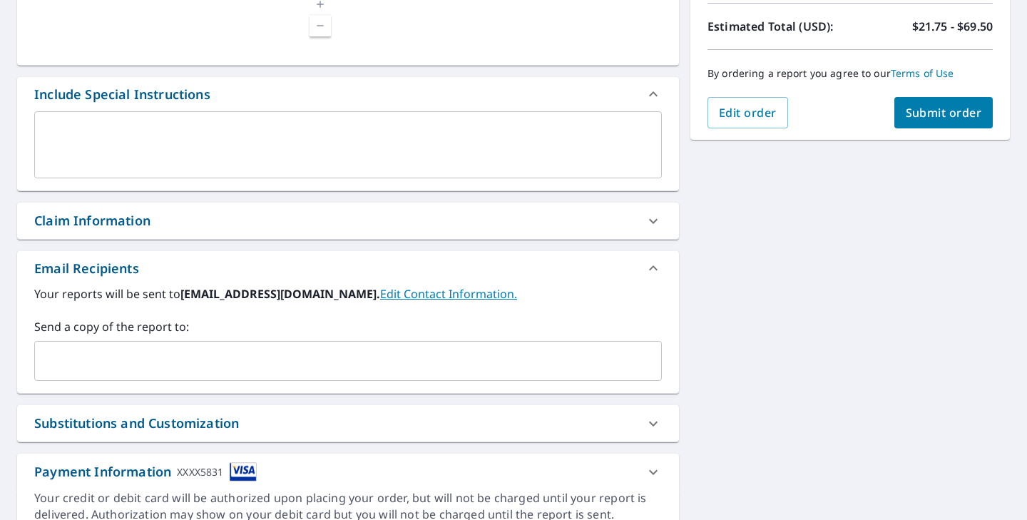
scroll to position [260, 0]
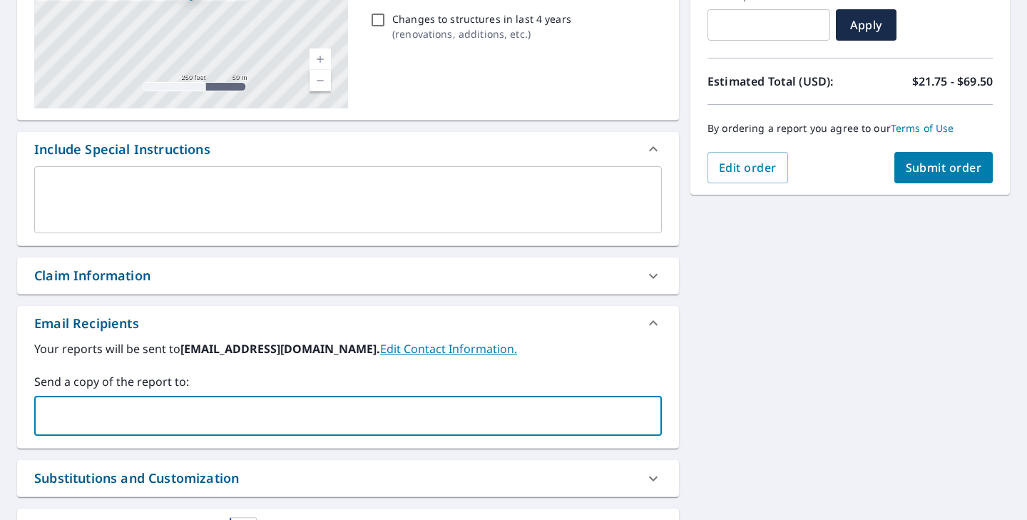
click at [133, 425] on input "text" at bounding box center [338, 415] width 594 height 27
type input "[PERSON_NAME][EMAIL_ADDRESS][DOMAIN_NAME]"
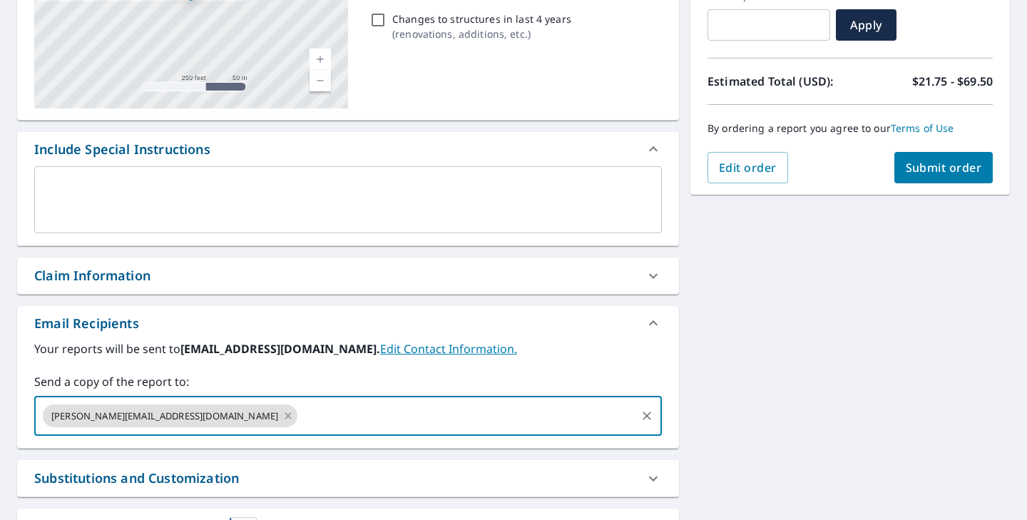
click at [943, 161] on span "Submit order" at bounding box center [944, 168] width 76 height 16
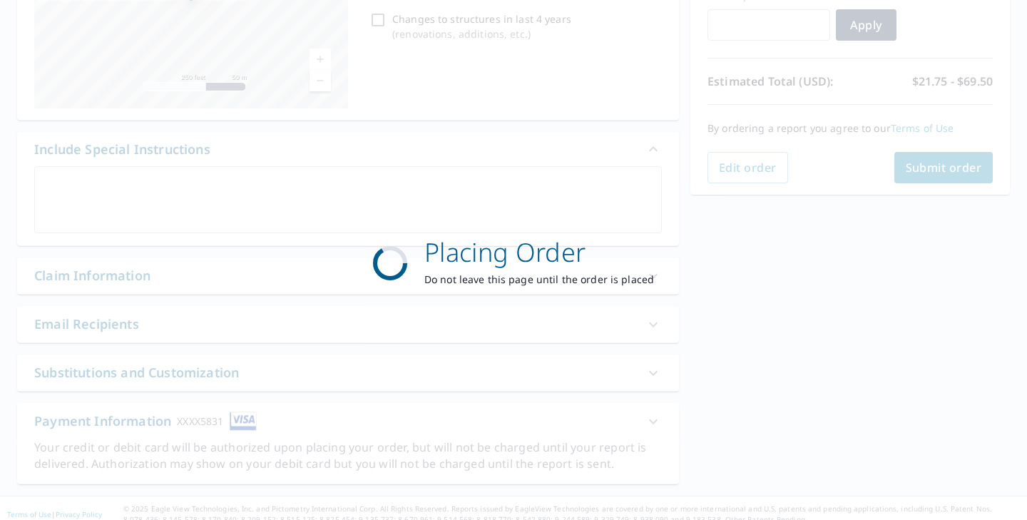
checkbox input "true"
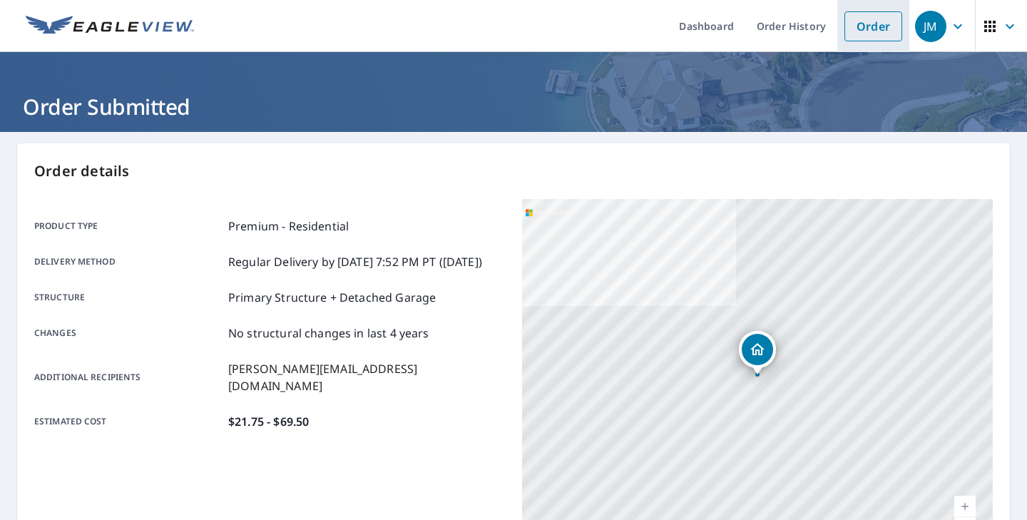
click at [863, 31] on link "Order" at bounding box center [874, 26] width 58 height 30
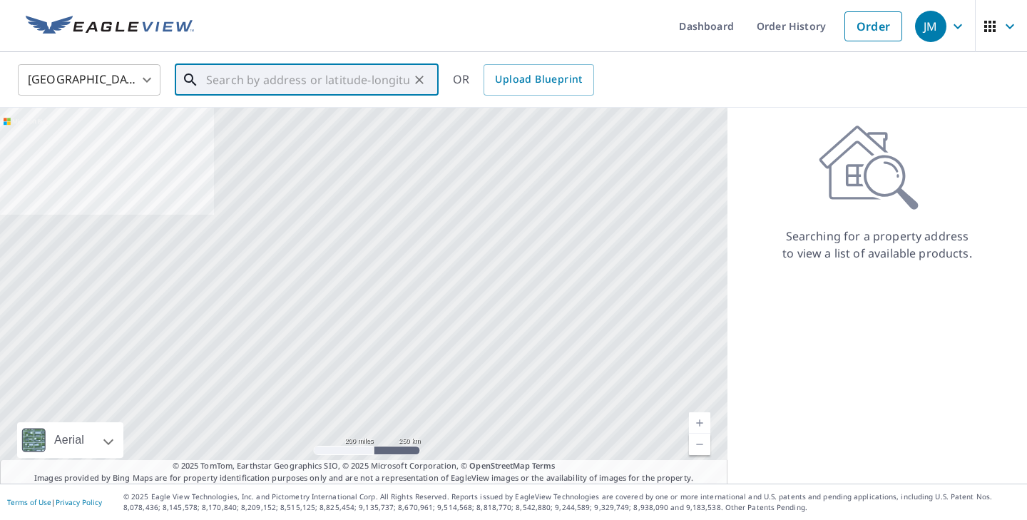
click at [292, 78] on input "text" at bounding box center [307, 80] width 203 height 40
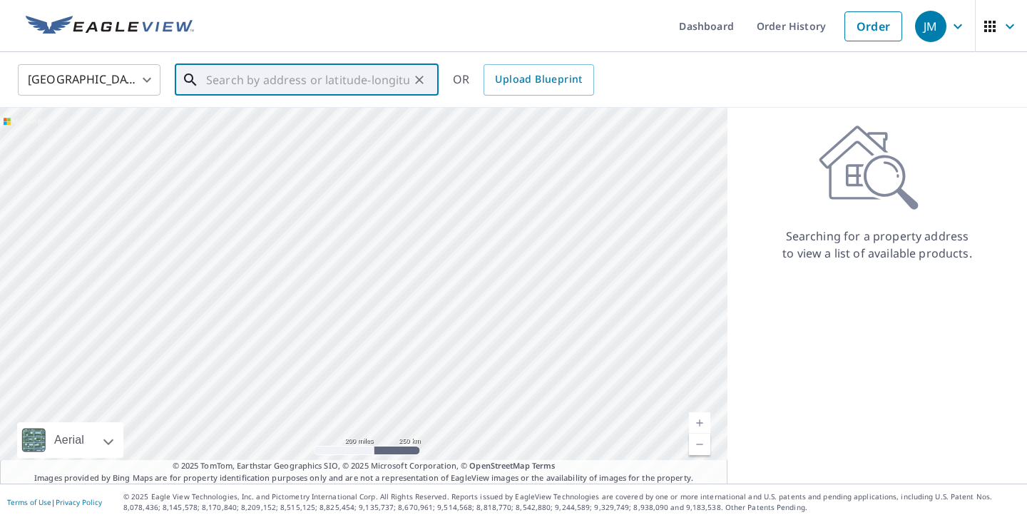
click at [292, 78] on input "text" at bounding box center [307, 80] width 203 height 40
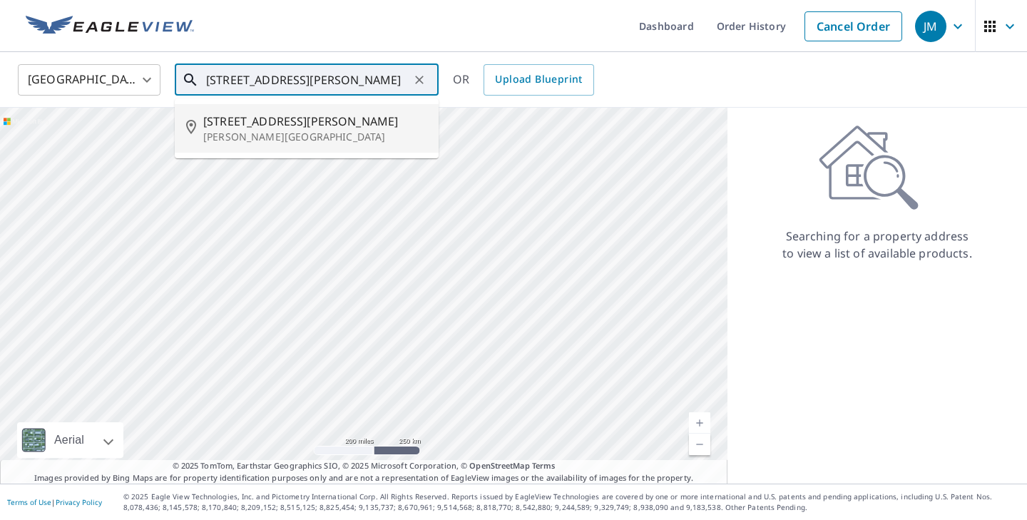
click at [275, 123] on span "[STREET_ADDRESS][PERSON_NAME]" at bounding box center [315, 121] width 224 height 17
type input "[STREET_ADDRESS][PERSON_NAME]"
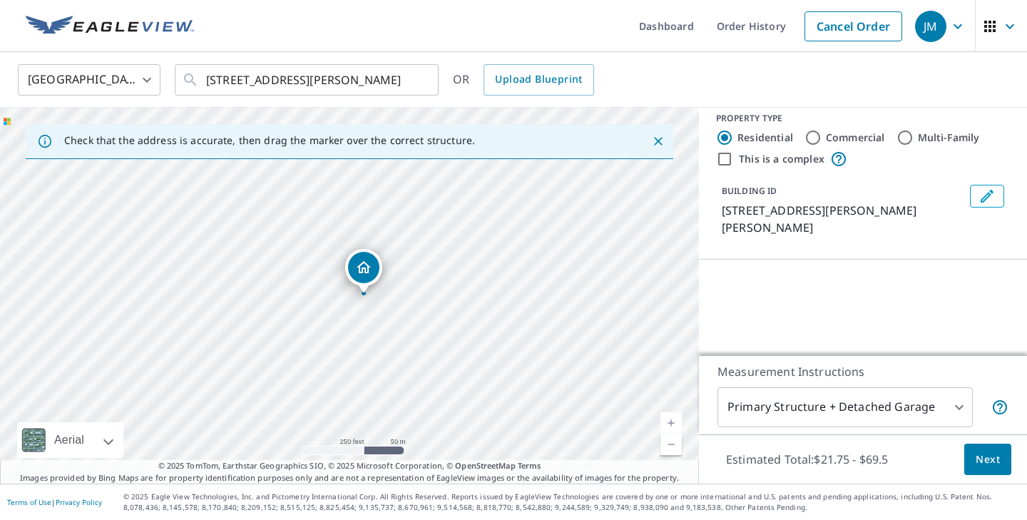
scroll to position [19, 0]
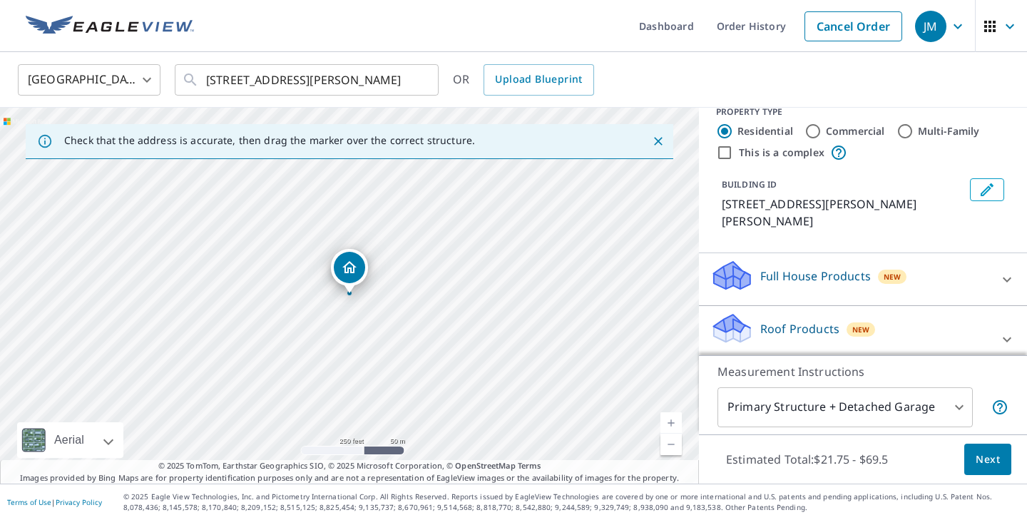
click at [984, 459] on span "Next" at bounding box center [988, 460] width 24 height 18
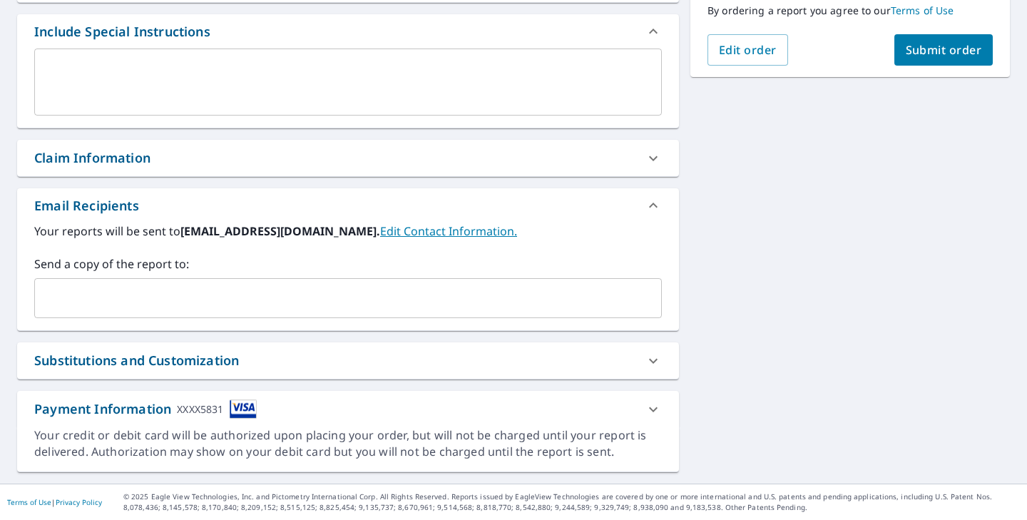
scroll to position [378, 0]
click at [148, 298] on input "text" at bounding box center [338, 298] width 594 height 27
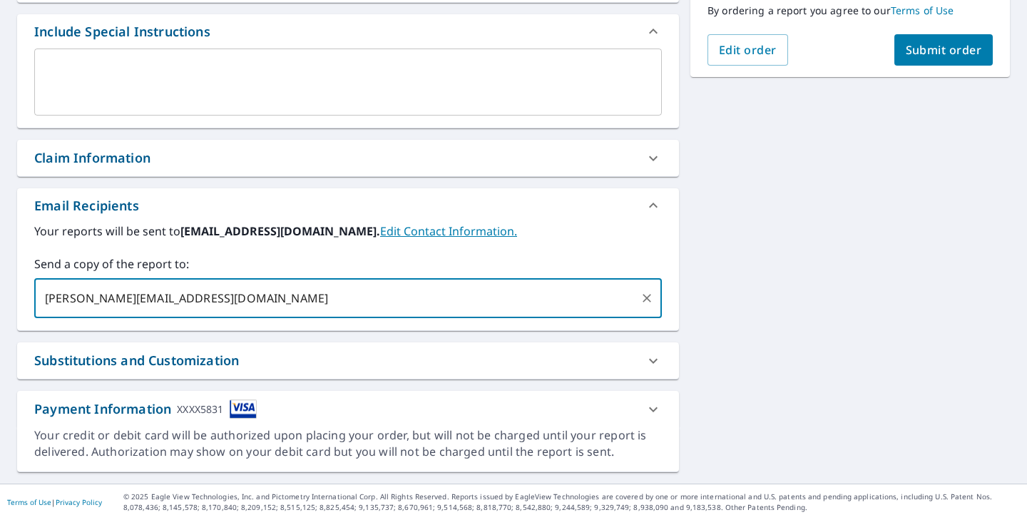
type input "[PERSON_NAME][EMAIL_ADDRESS][DOMAIN_NAME]"
click at [924, 54] on span "Submit order" at bounding box center [944, 50] width 76 height 16
checkbox input "true"
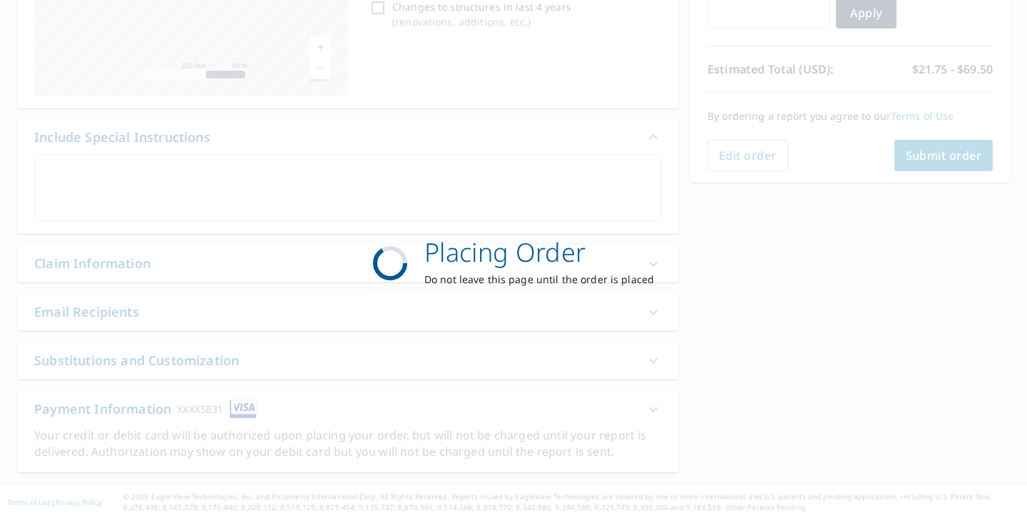
scroll to position [273, 0]
